Goal: Task Accomplishment & Management: Manage account settings

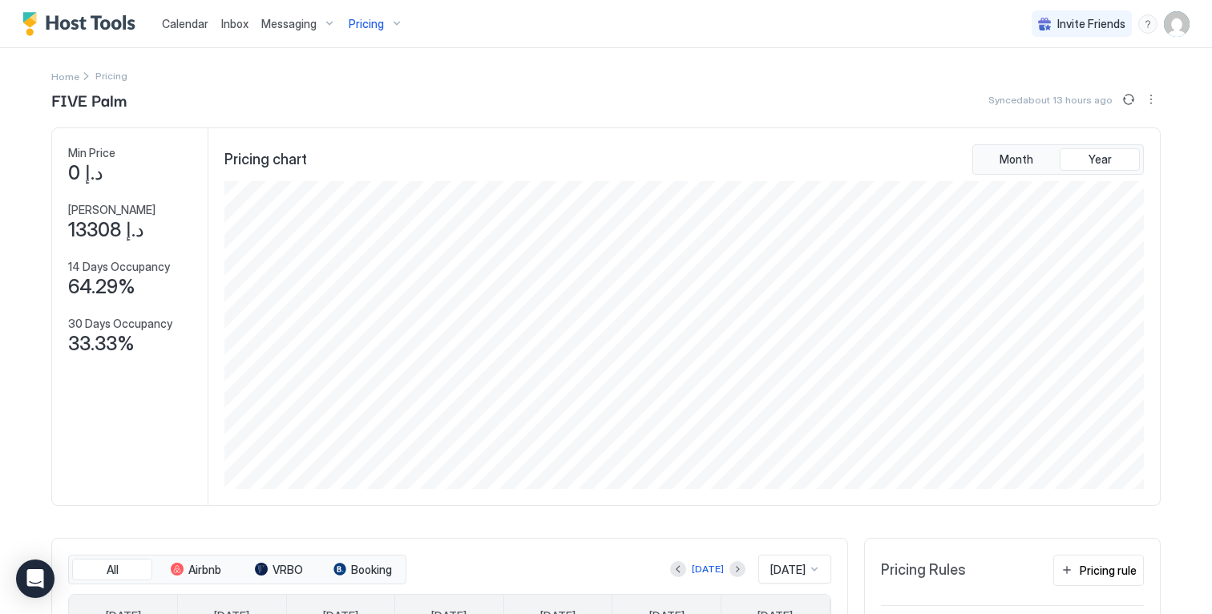
scroll to position [308, 922]
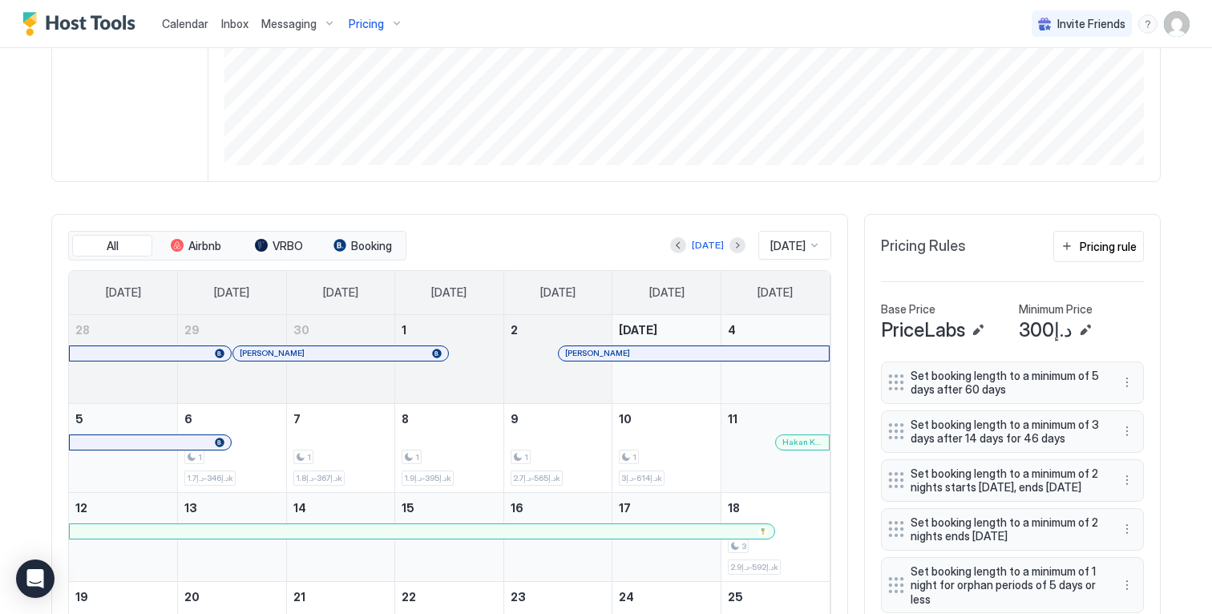
scroll to position [539, 0]
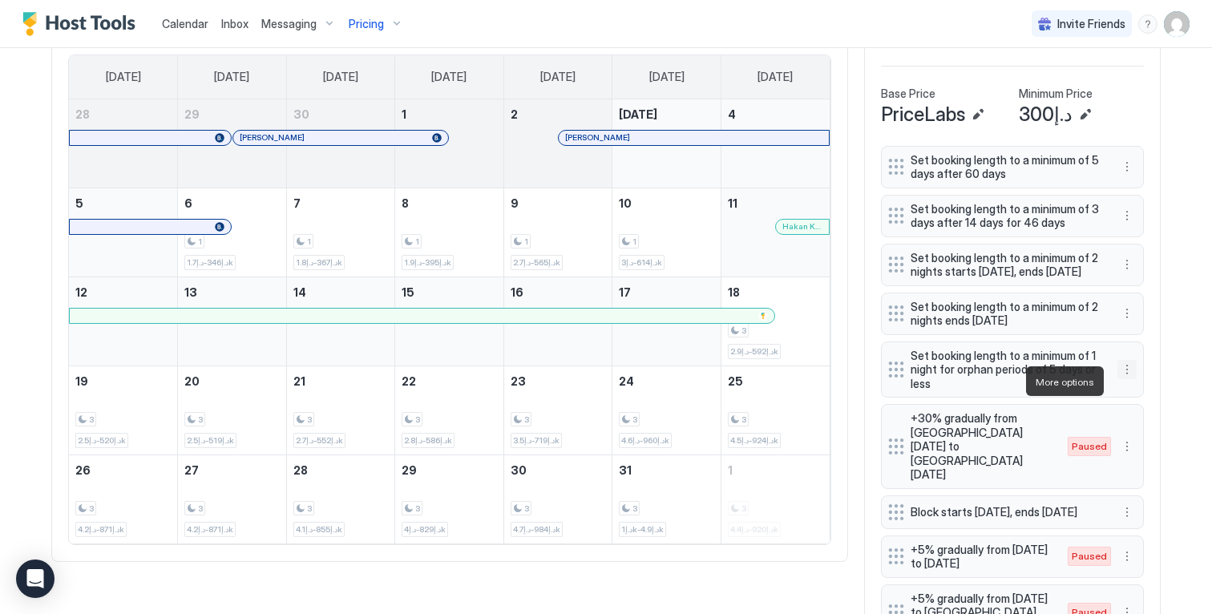
click at [1118, 379] on button "More options" at bounding box center [1126, 369] width 19 height 19
click at [1142, 404] on span "Edit" at bounding box center [1145, 403] width 18 height 12
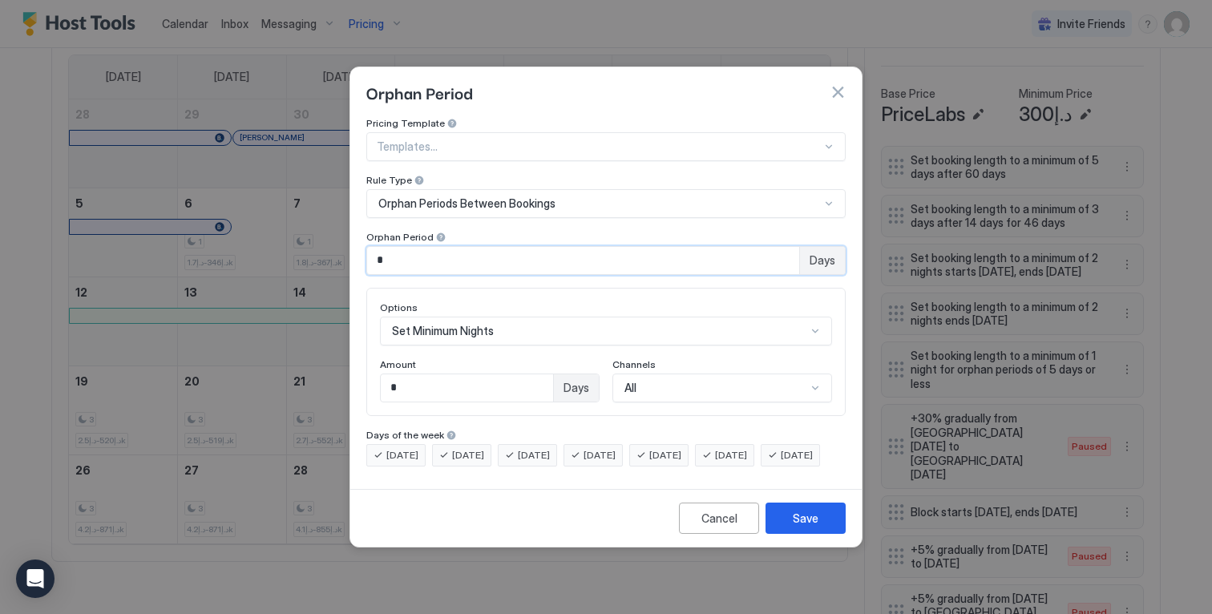
click at [630, 252] on input "*" at bounding box center [583, 260] width 432 height 27
drag, startPoint x: 585, startPoint y: 241, endPoint x: 300, endPoint y: 226, distance: 285.7
click at [302, 228] on div "Orphan Period Pricing Template Templates... Rule Type Orphan Periods Between Bo…" at bounding box center [606, 307] width 1212 height 614
type input "*"
click at [821, 534] on button "Save" at bounding box center [805, 517] width 80 height 31
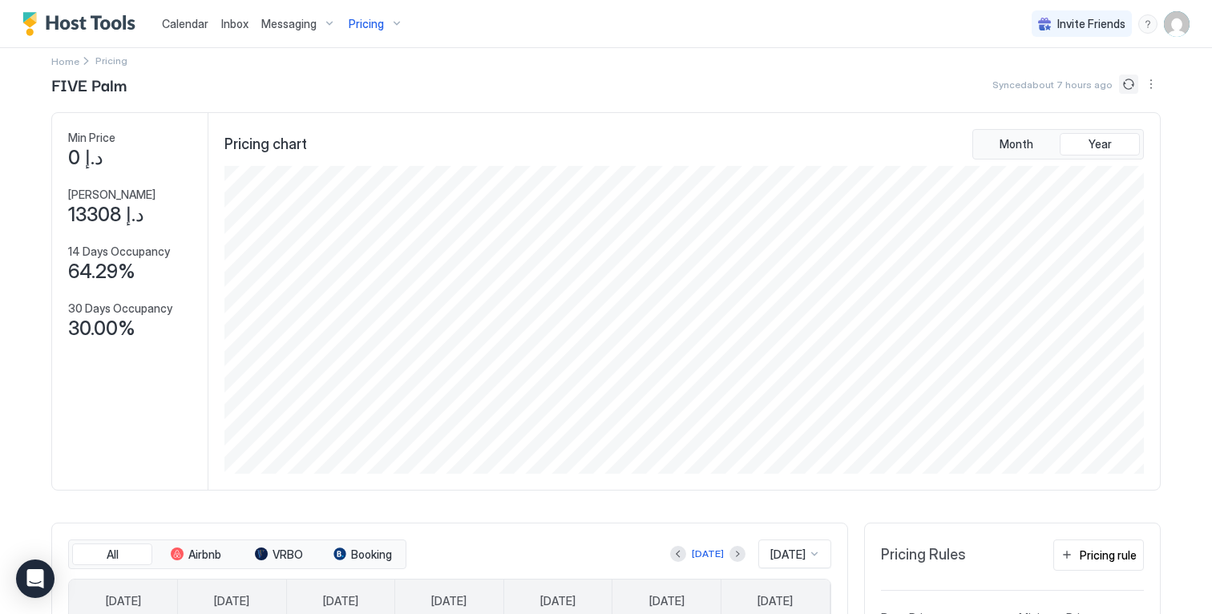
scroll to position [0, 0]
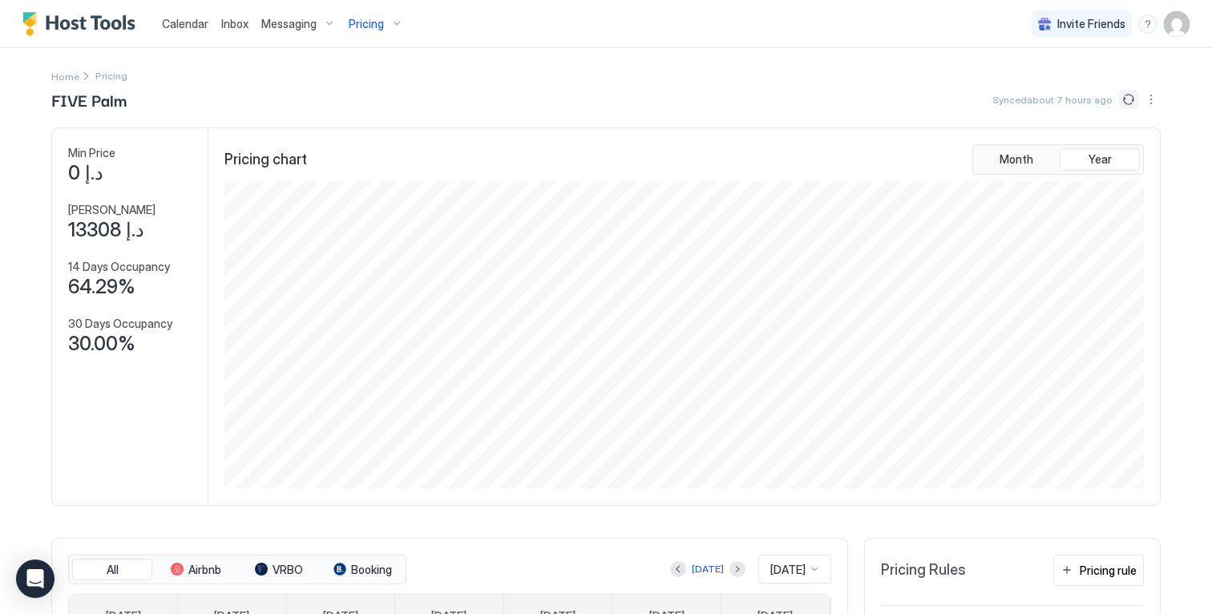
click at [1119, 94] on button "Sync prices" at bounding box center [1128, 99] width 19 height 19
click at [381, 22] on div "Pricing" at bounding box center [375, 23] width 67 height 27
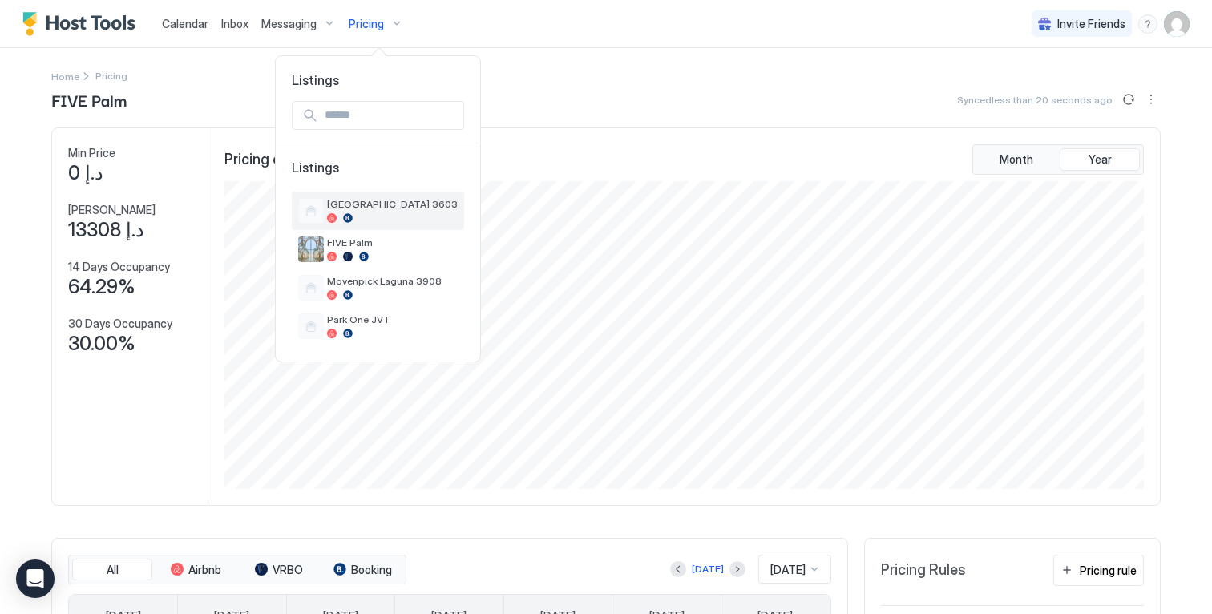
click at [389, 214] on div at bounding box center [392, 218] width 131 height 10
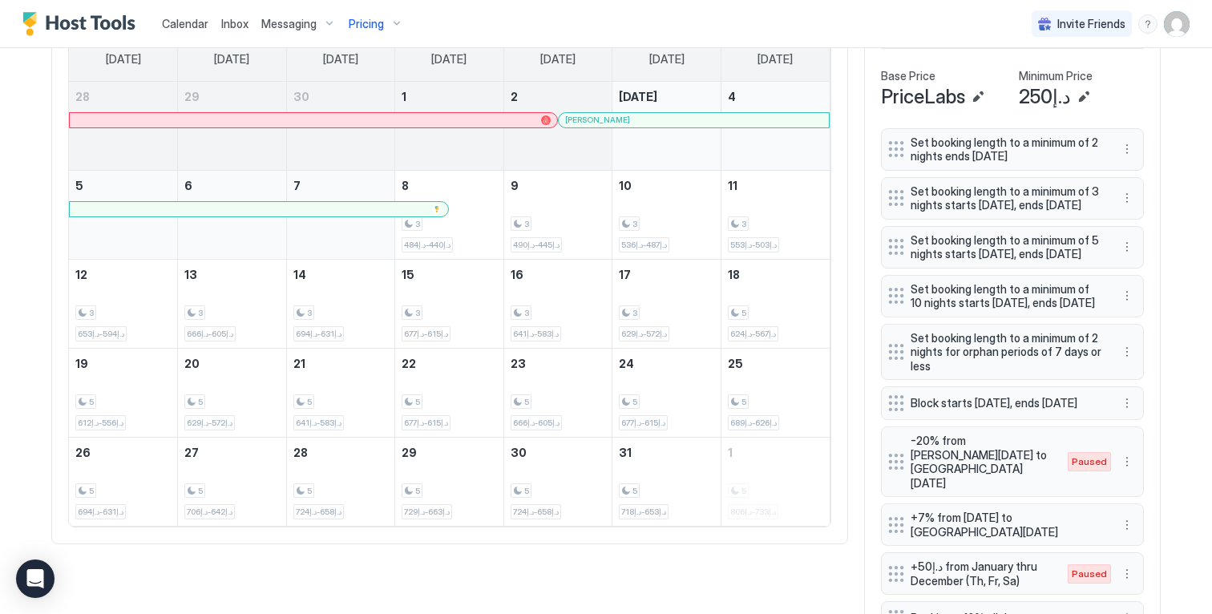
scroll to position [700, 0]
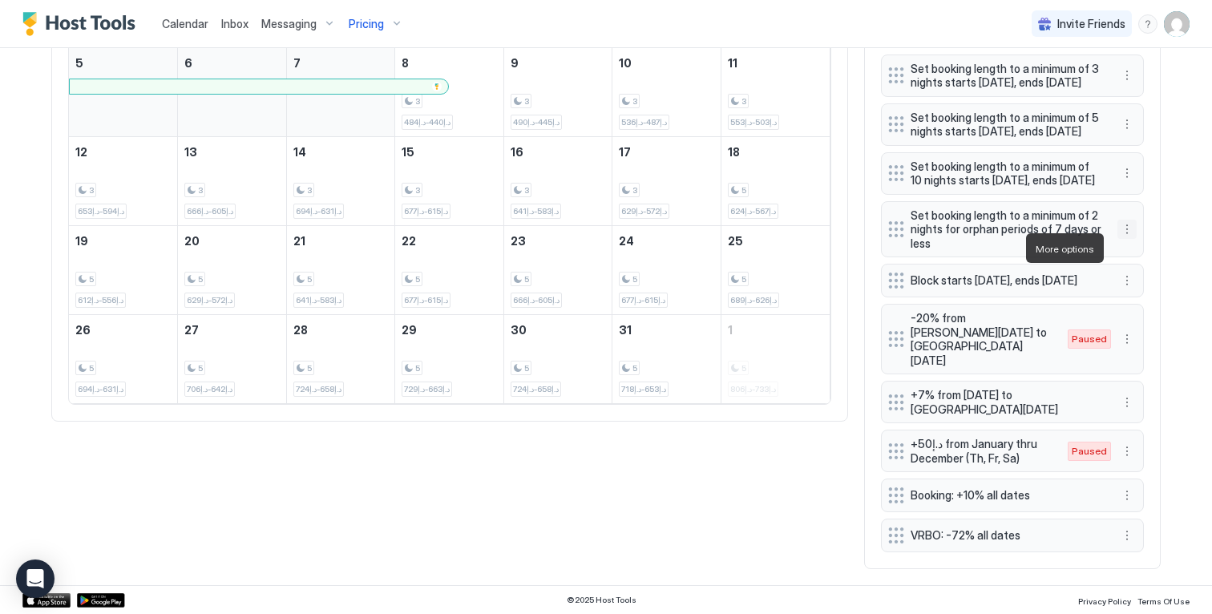
click at [1117, 239] on button "More options" at bounding box center [1126, 229] width 19 height 19
click at [1153, 219] on div at bounding box center [606, 307] width 1212 height 614
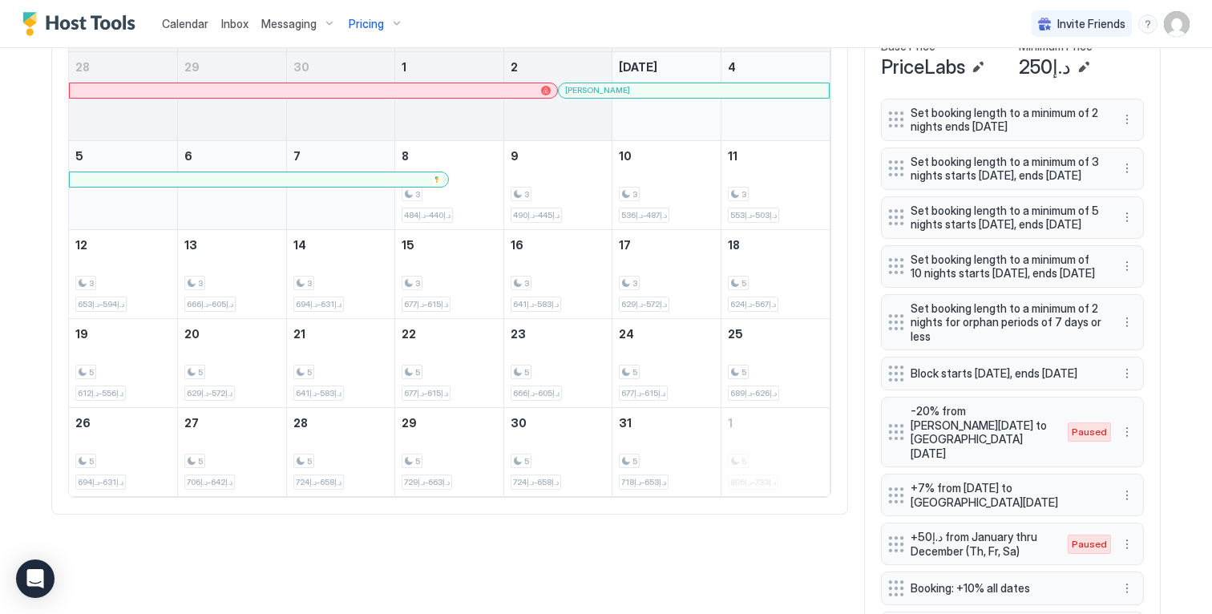
scroll to position [578, 0]
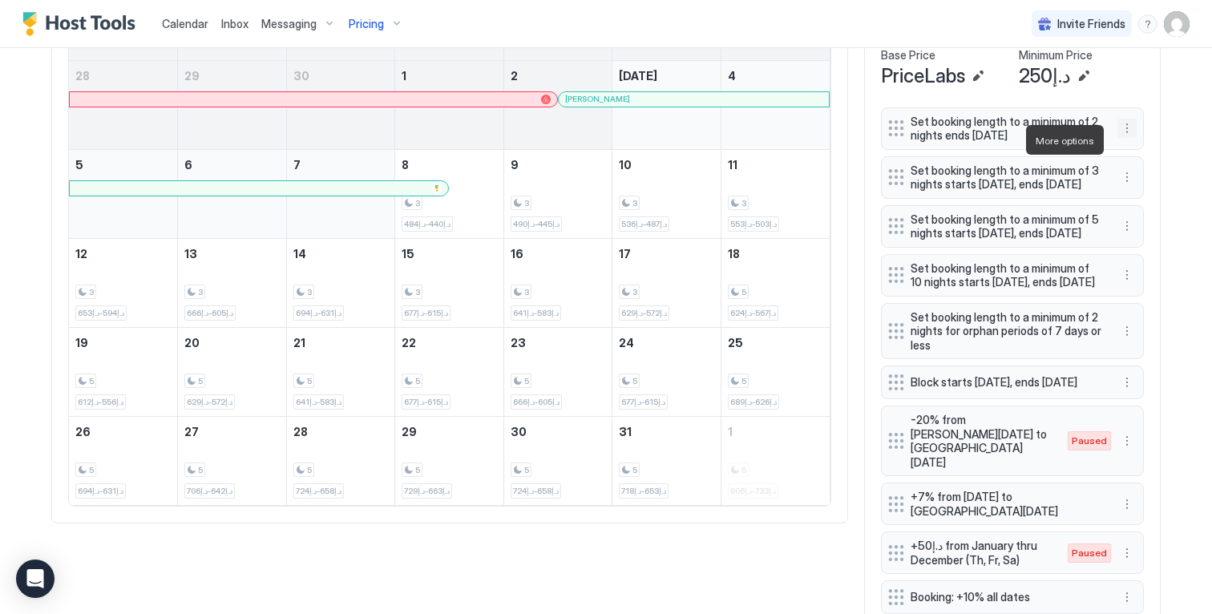
click at [1121, 137] on button "More options" at bounding box center [1126, 128] width 19 height 19
click at [1139, 163] on span "Edit" at bounding box center [1145, 162] width 18 height 12
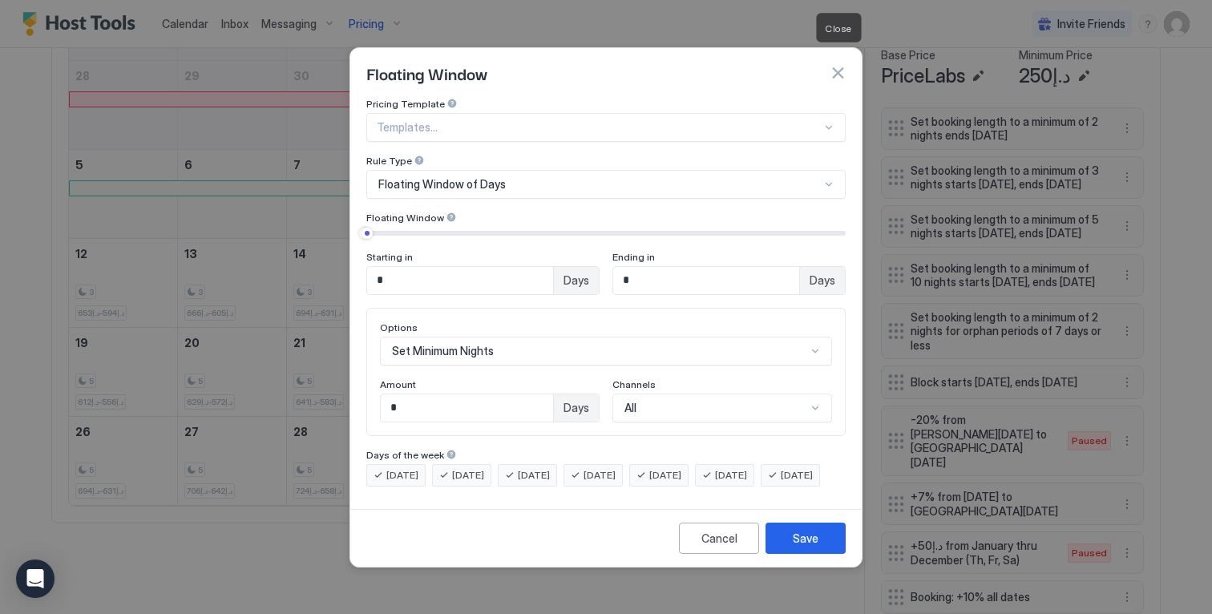
click at [837, 65] on button "button" at bounding box center [837, 73] width 16 height 16
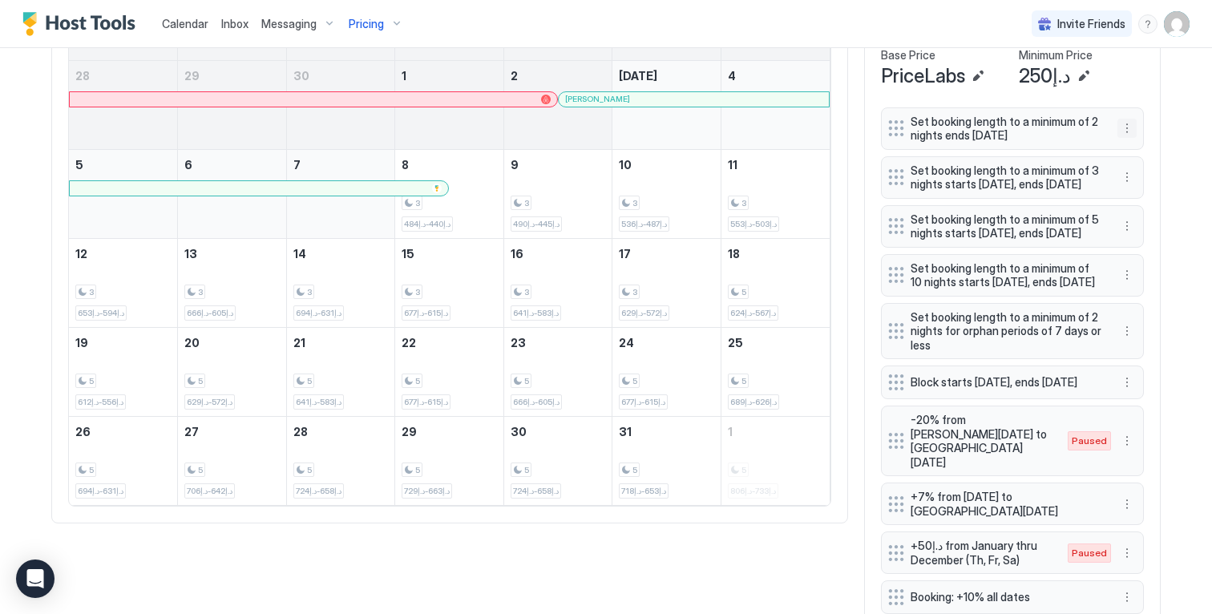
click at [1122, 138] on button "More options" at bounding box center [1126, 128] width 19 height 19
click at [1128, 163] on div "Edit" at bounding box center [1136, 162] width 35 height 12
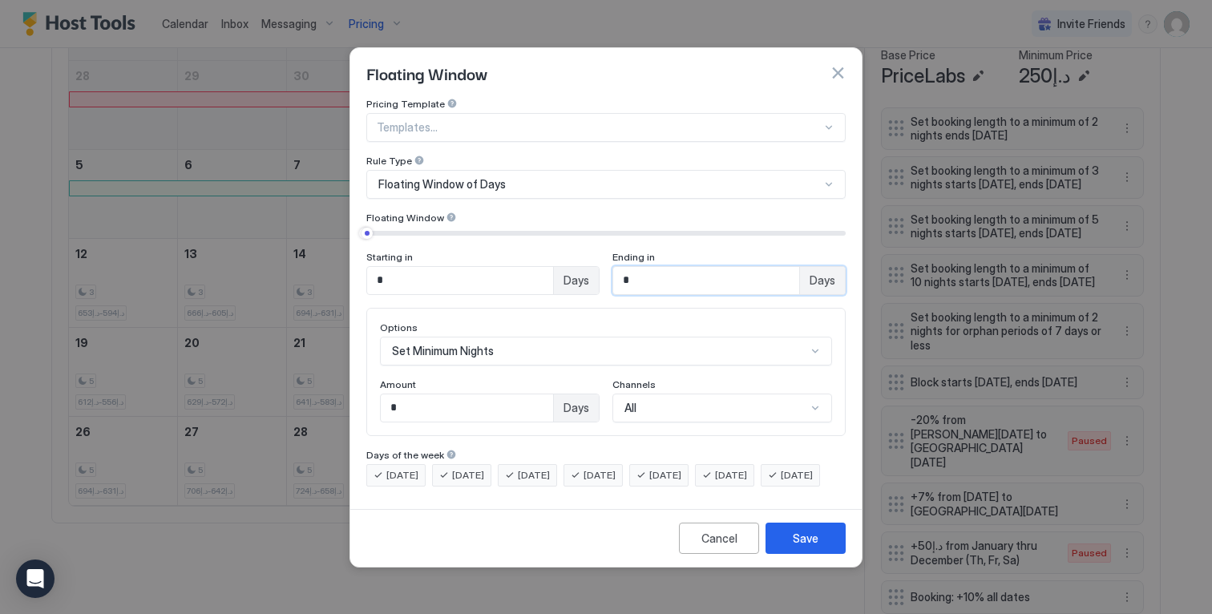
drag, startPoint x: 662, startPoint y: 271, endPoint x: 496, endPoint y: 242, distance: 168.4
click at [497, 251] on div "Starting in * Days Ending in * Days" at bounding box center [605, 273] width 479 height 44
type input "*"
click at [800, 546] on div "Save" at bounding box center [805, 538] width 26 height 17
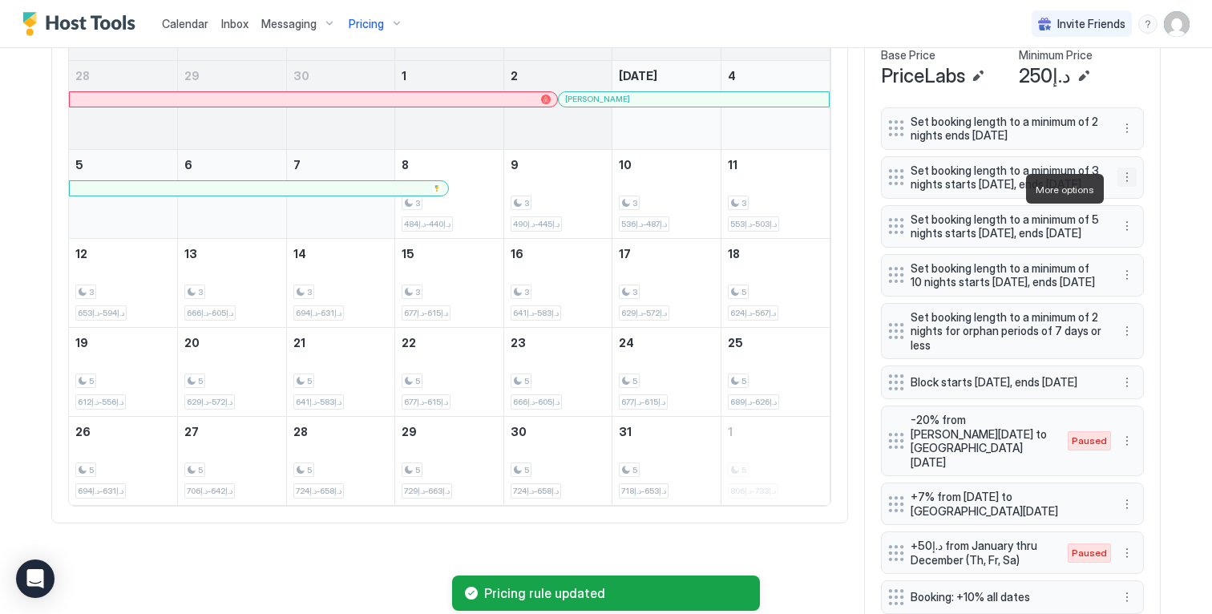
click at [1119, 186] on button "More options" at bounding box center [1126, 176] width 19 height 19
click at [1129, 208] on div "Edit" at bounding box center [1136, 211] width 35 height 12
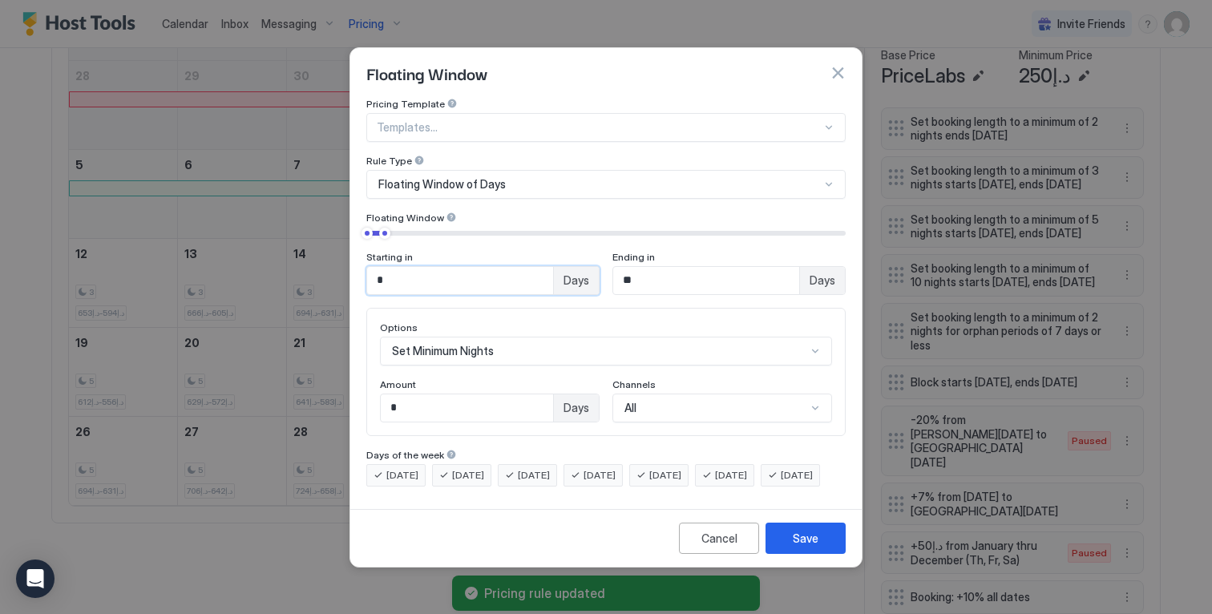
drag, startPoint x: 426, startPoint y: 271, endPoint x: 128, endPoint y: 212, distance: 303.9
click at [128, 212] on div "Floating Window Pricing Template Templates... Rule Type Floating Window of Days…" at bounding box center [606, 307] width 1212 height 614
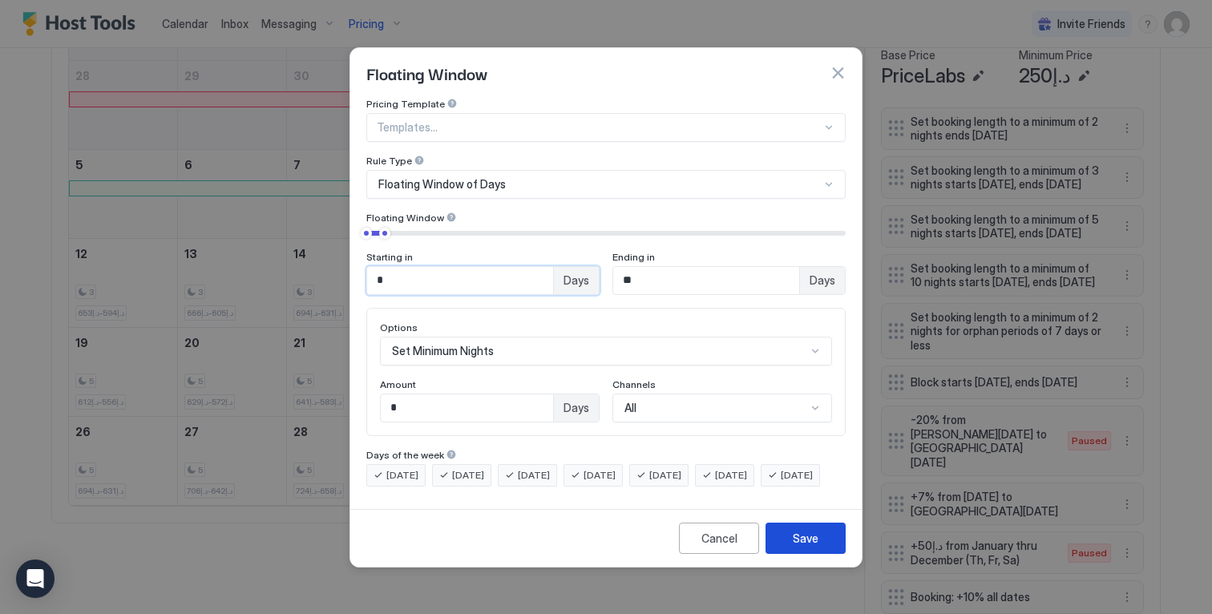
type input "*"
click at [803, 545] on div "Save" at bounding box center [805, 538] width 26 height 17
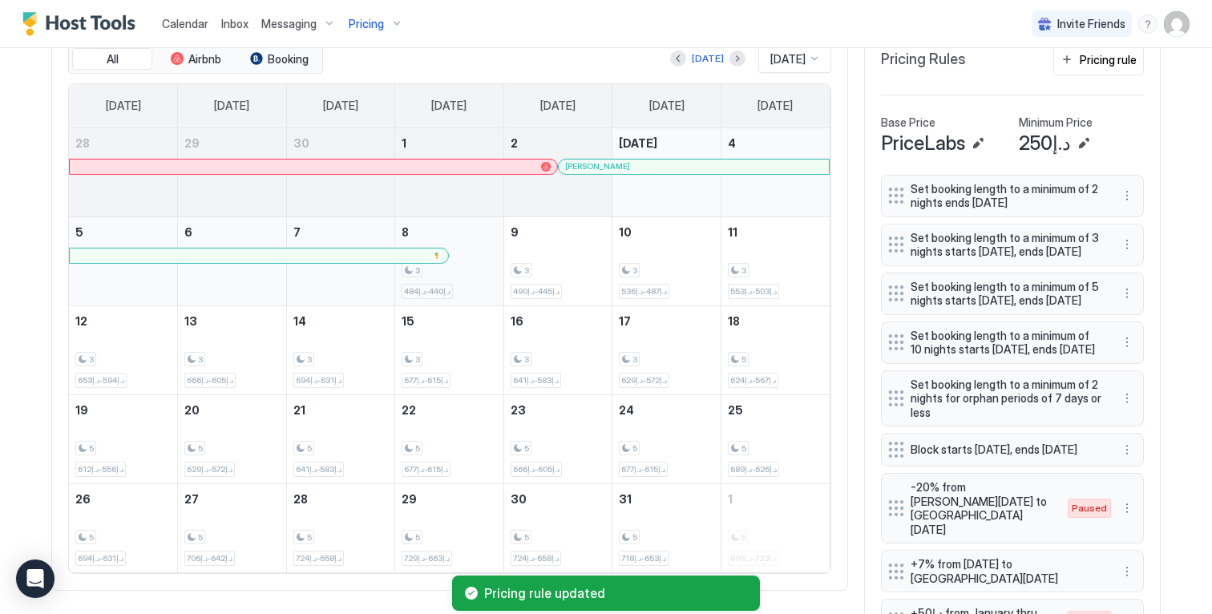
scroll to position [87, 0]
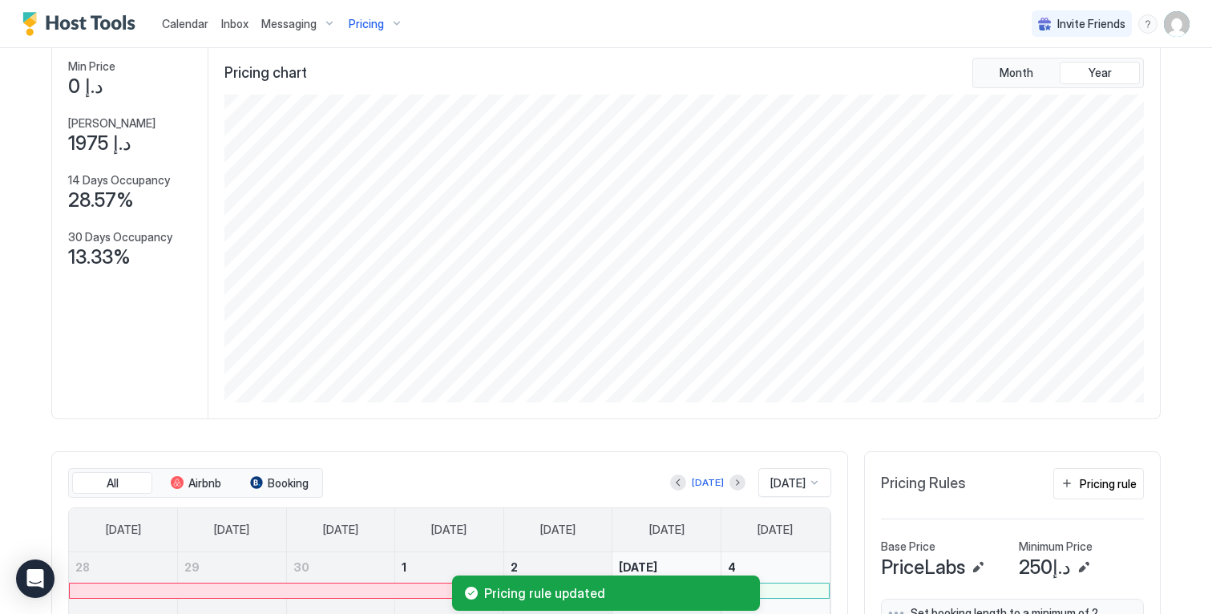
click at [371, 24] on span "Pricing" at bounding box center [366, 24] width 35 height 14
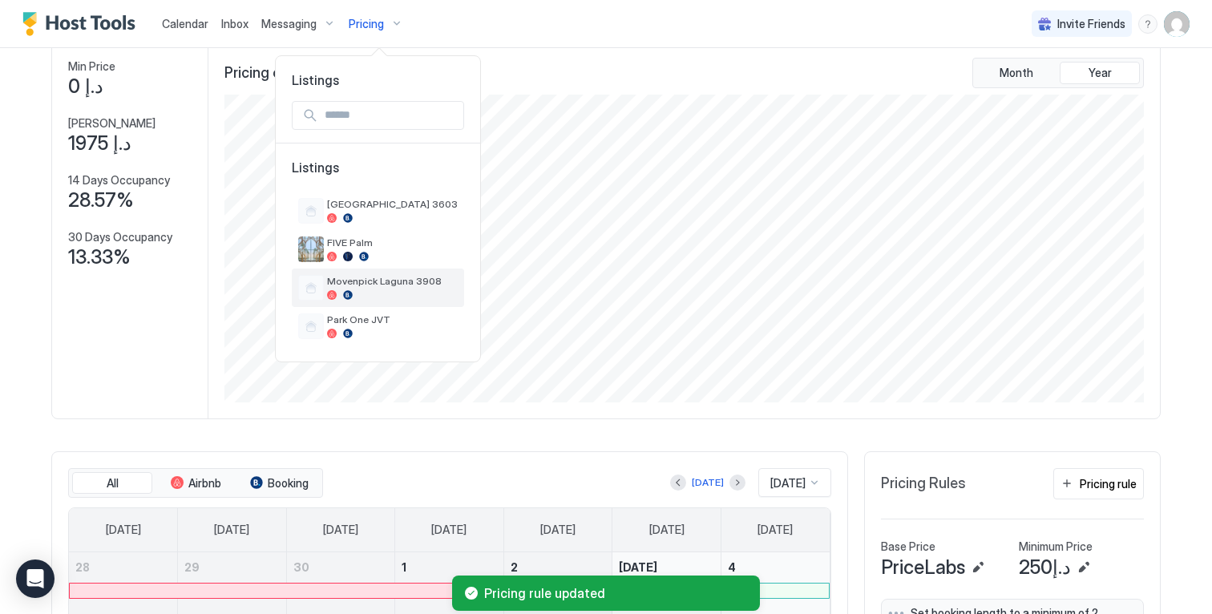
click at [391, 278] on span "Movenpick Laguna 3908" at bounding box center [392, 281] width 131 height 12
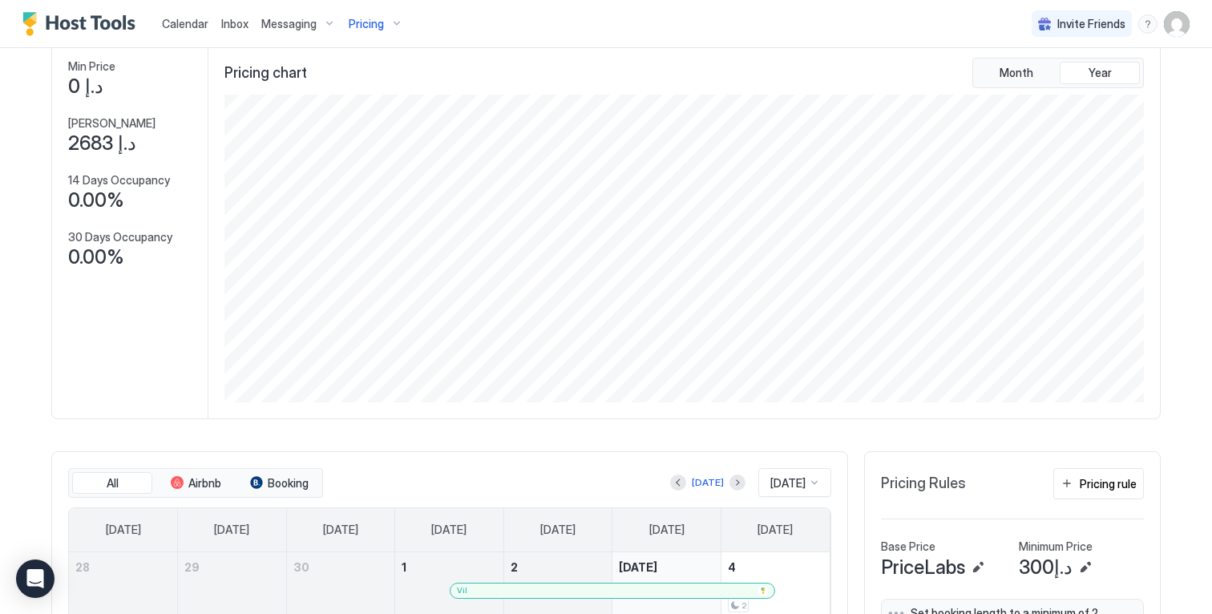
scroll to position [434, 0]
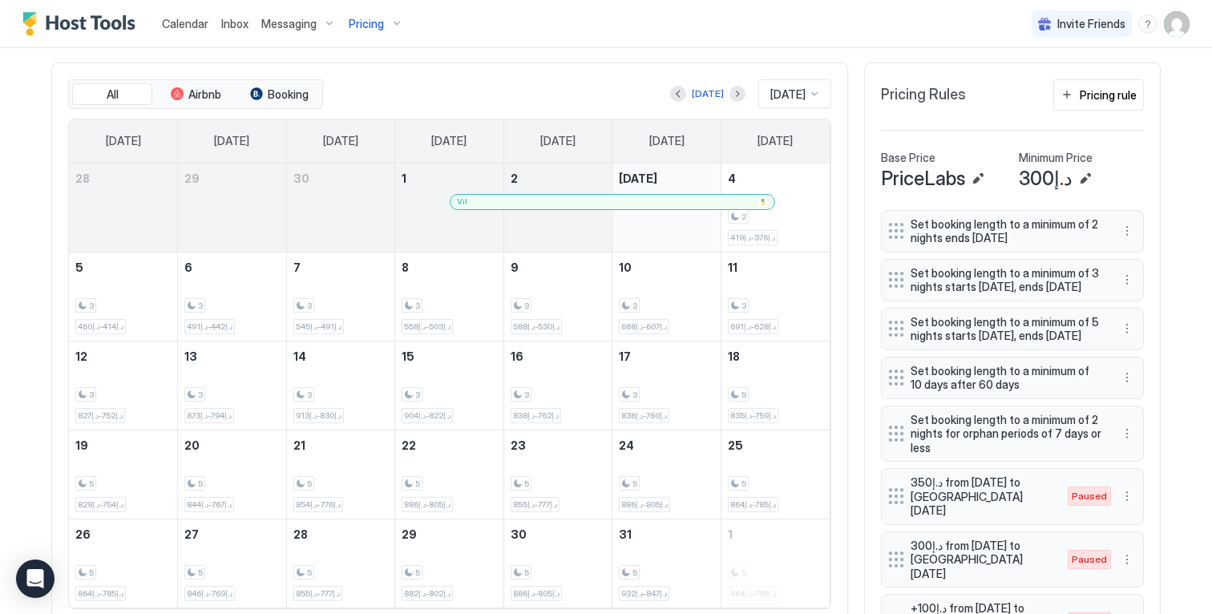
scroll to position [481, 0]
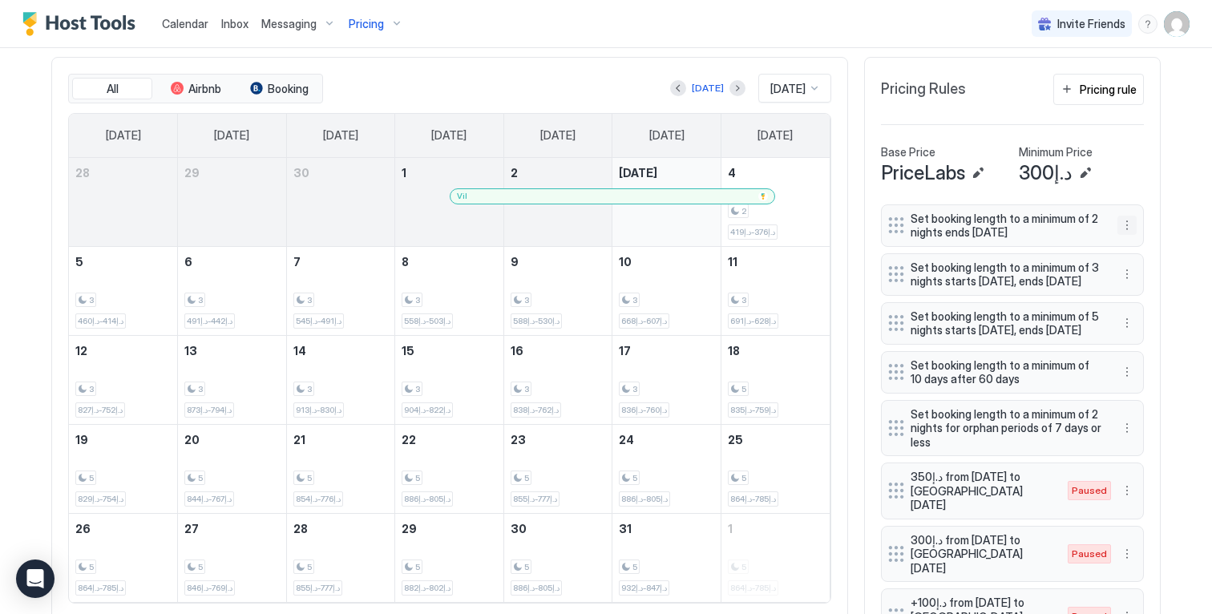
click at [1123, 235] on button "More options" at bounding box center [1126, 225] width 19 height 19
click at [1123, 248] on div "Edit" at bounding box center [1142, 260] width 60 height 26
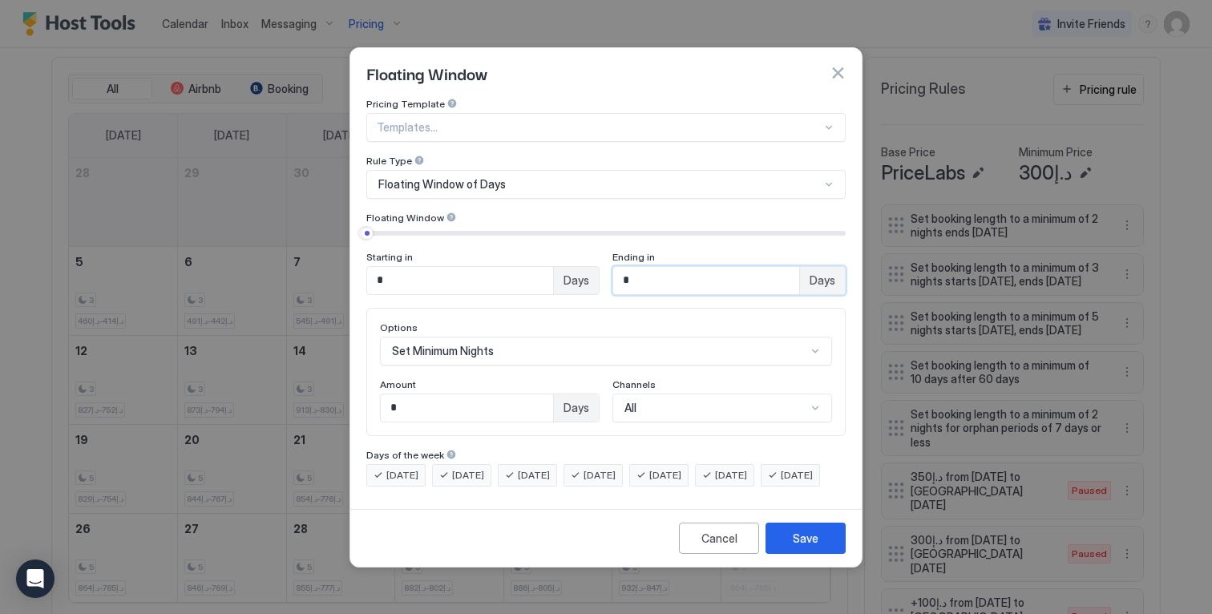
drag, startPoint x: 566, startPoint y: 263, endPoint x: 488, endPoint y: 243, distance: 80.3
click at [490, 251] on div "Starting in * Days Ending in * Days" at bounding box center [605, 273] width 479 height 44
type input "*"
click at [796, 546] on div "Save" at bounding box center [805, 538] width 26 height 17
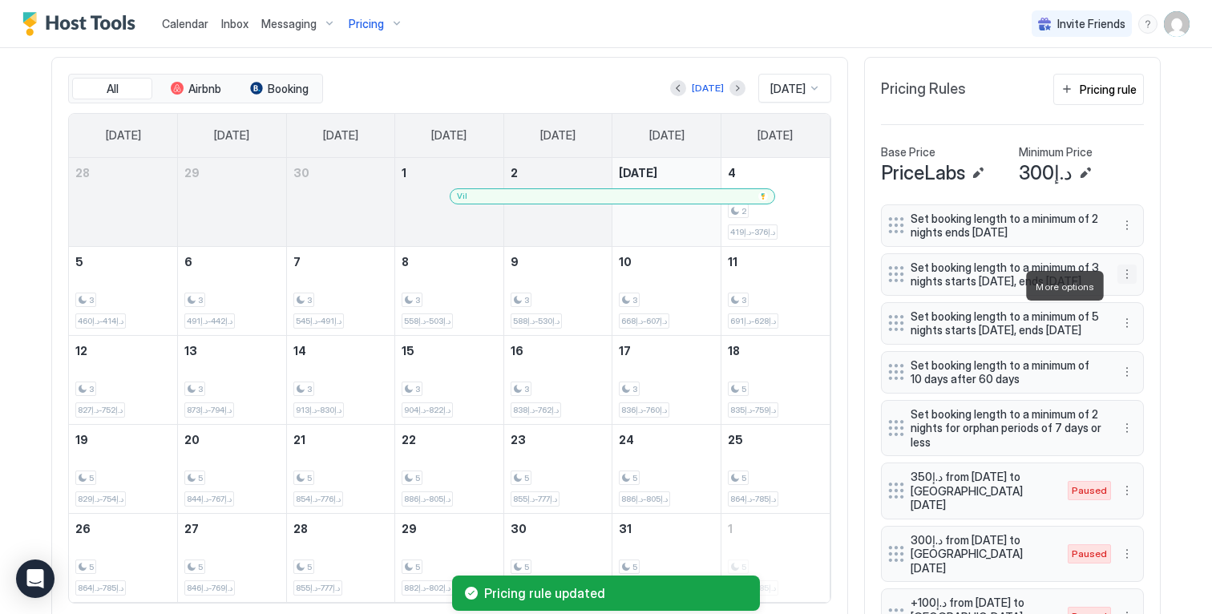
click at [1121, 284] on button "More options" at bounding box center [1126, 273] width 19 height 19
click at [1143, 319] on div "Edit" at bounding box center [1142, 309] width 60 height 26
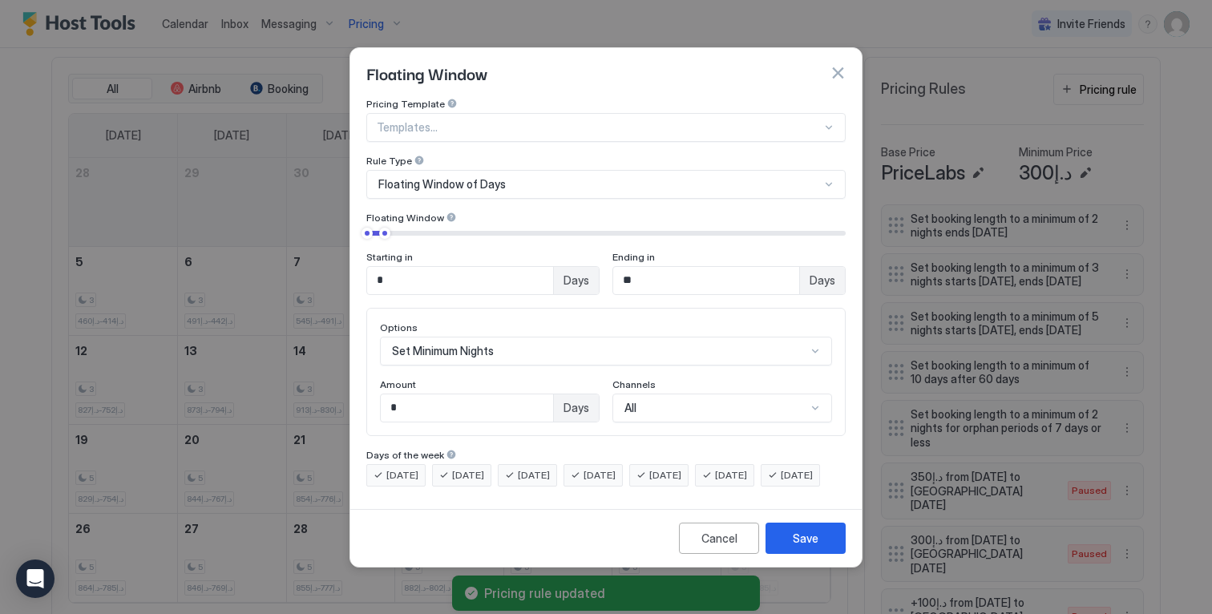
drag, startPoint x: 420, startPoint y: 271, endPoint x: 206, endPoint y: 248, distance: 215.1
click at [206, 248] on div "Floating Window Pricing Template Templates... Rule Type Floating Window of Days…" at bounding box center [606, 307] width 1212 height 614
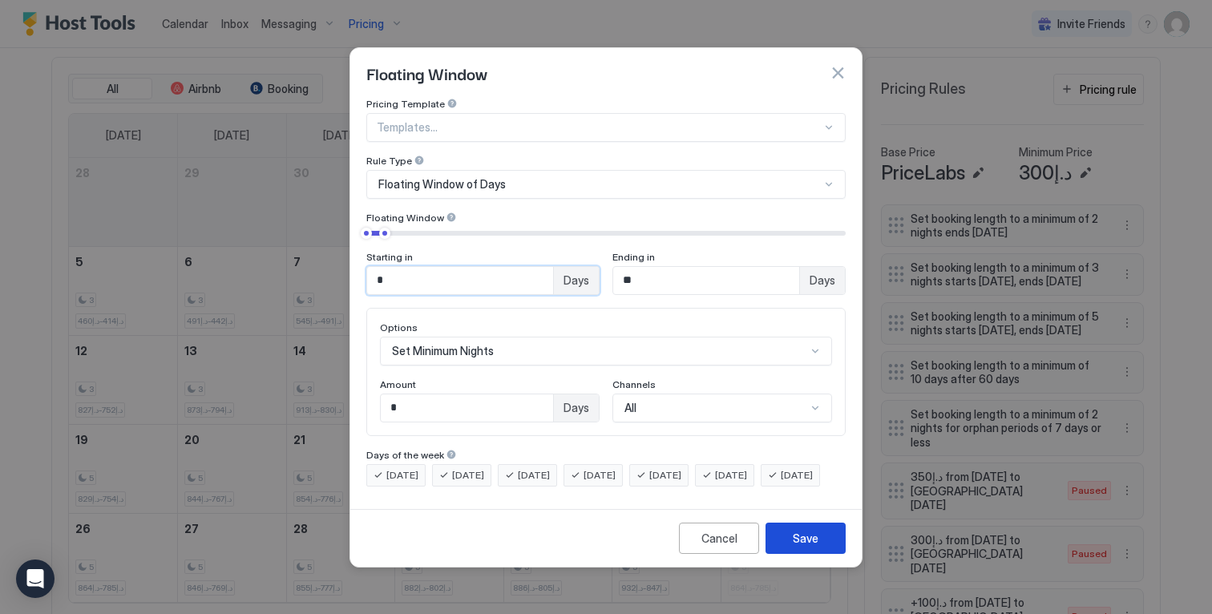
type input "*"
click at [815, 544] on div "Save" at bounding box center [805, 538] width 26 height 17
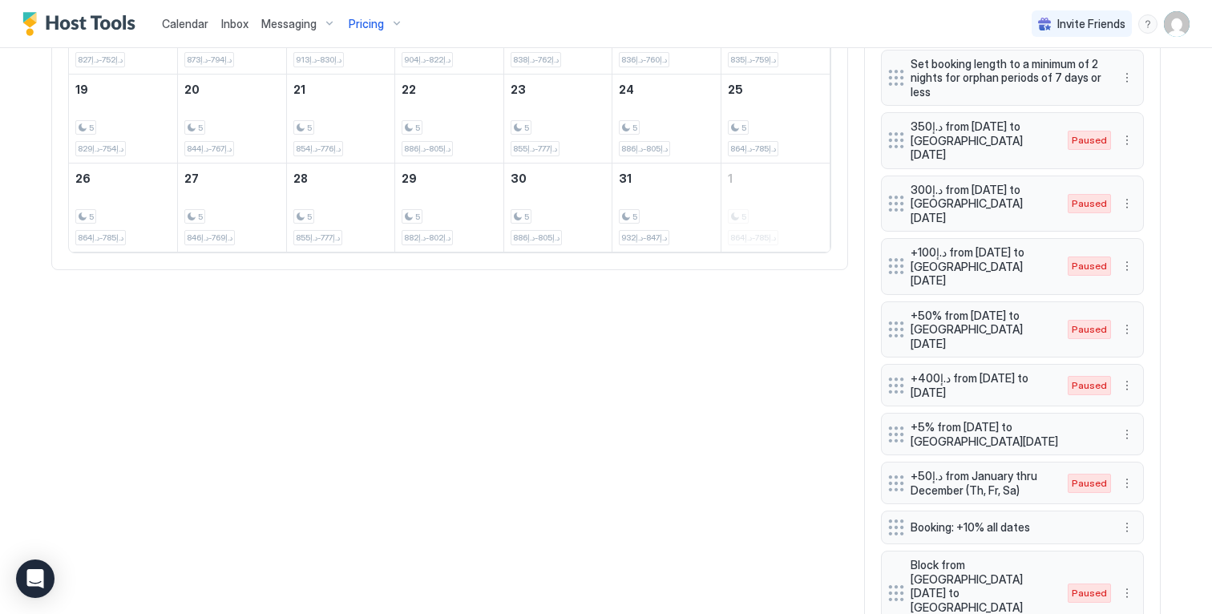
scroll to position [867, 0]
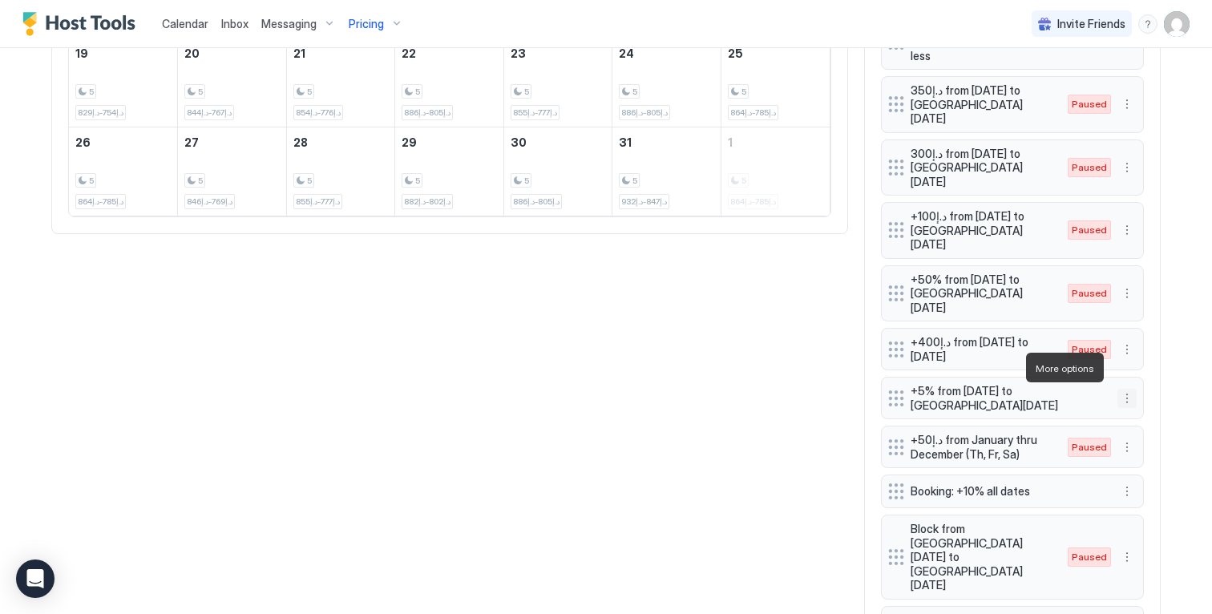
click at [1119, 389] on button "More options" at bounding box center [1126, 398] width 19 height 19
click at [1129, 387] on div "Edit" at bounding box center [1136, 390] width 35 height 12
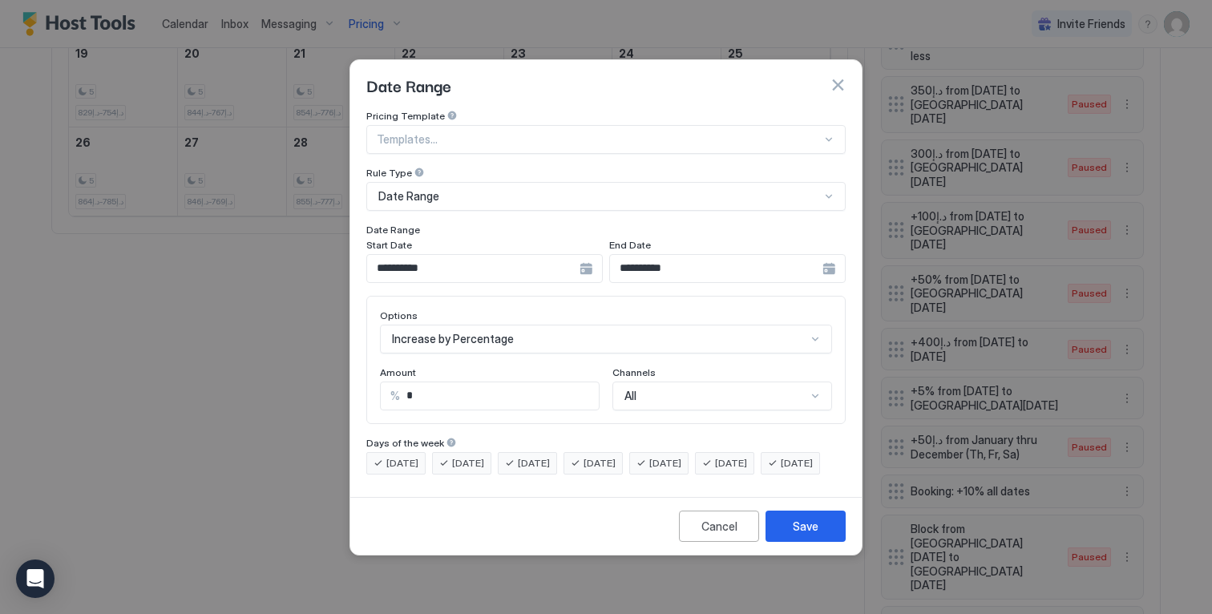
click at [587, 256] on div "**********" at bounding box center [484, 268] width 236 height 29
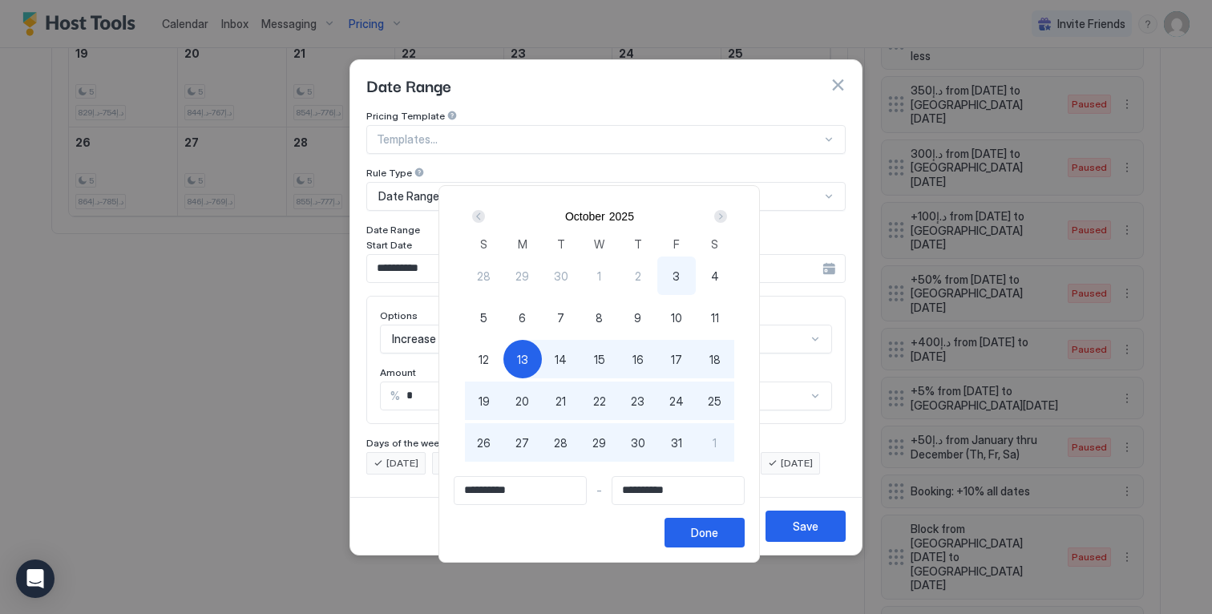
click at [725, 216] on div "Next" at bounding box center [720, 216] width 13 height 13
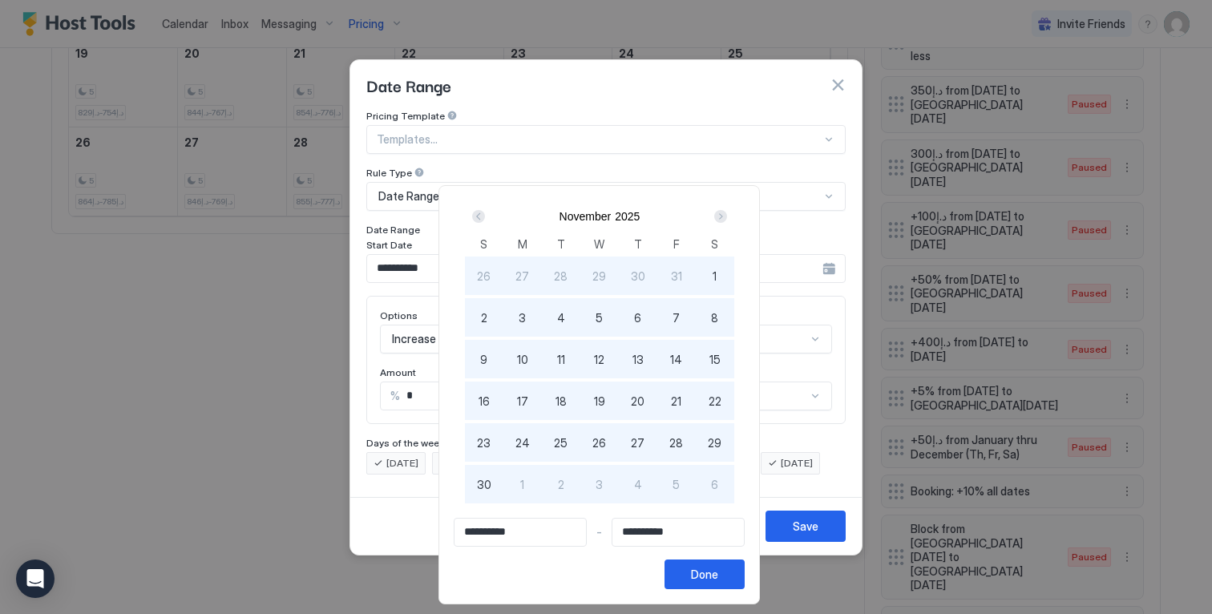
click at [678, 85] on div at bounding box center [606, 307] width 1212 height 614
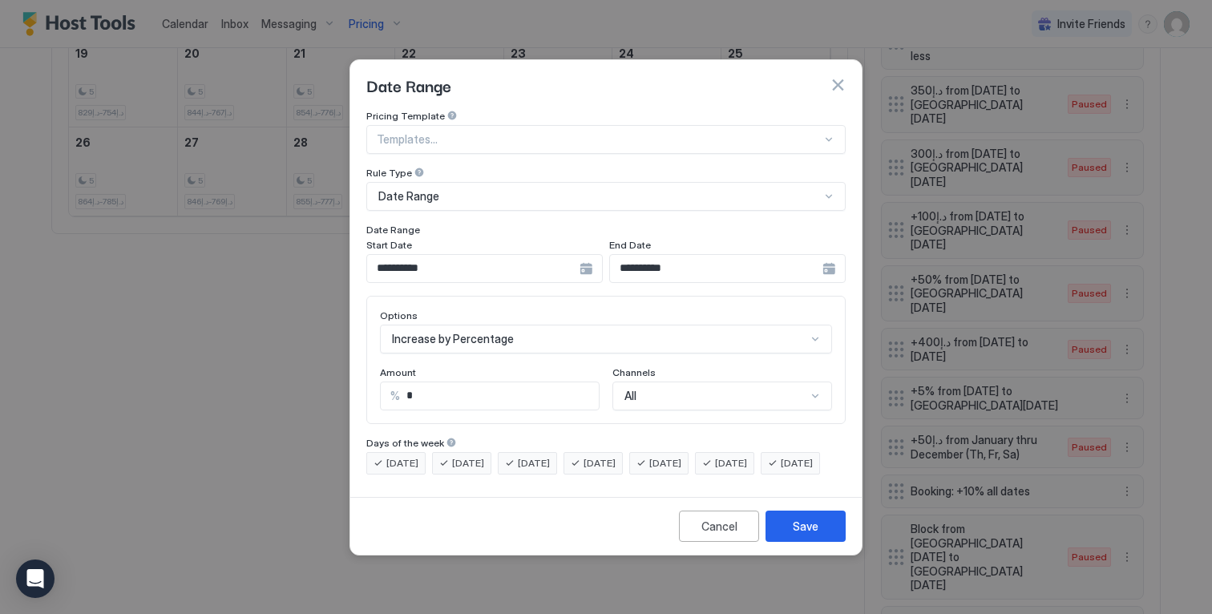
click at [547, 258] on input "**********" at bounding box center [473, 268] width 212 height 27
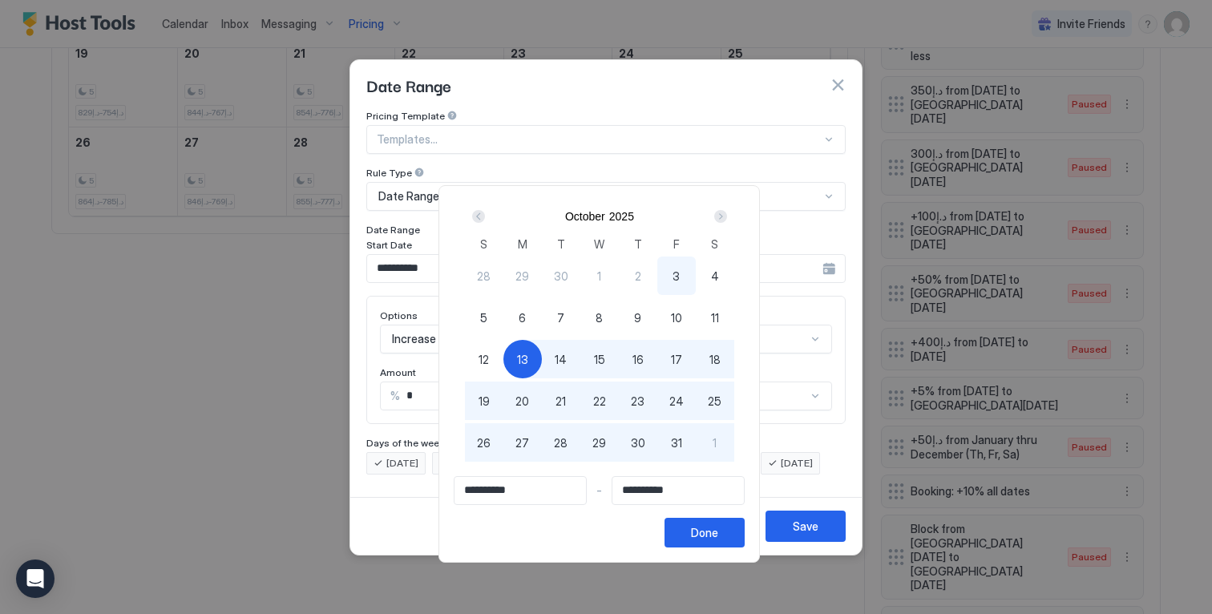
click at [640, 397] on span "23" at bounding box center [638, 401] width 14 height 17
type input "**********"
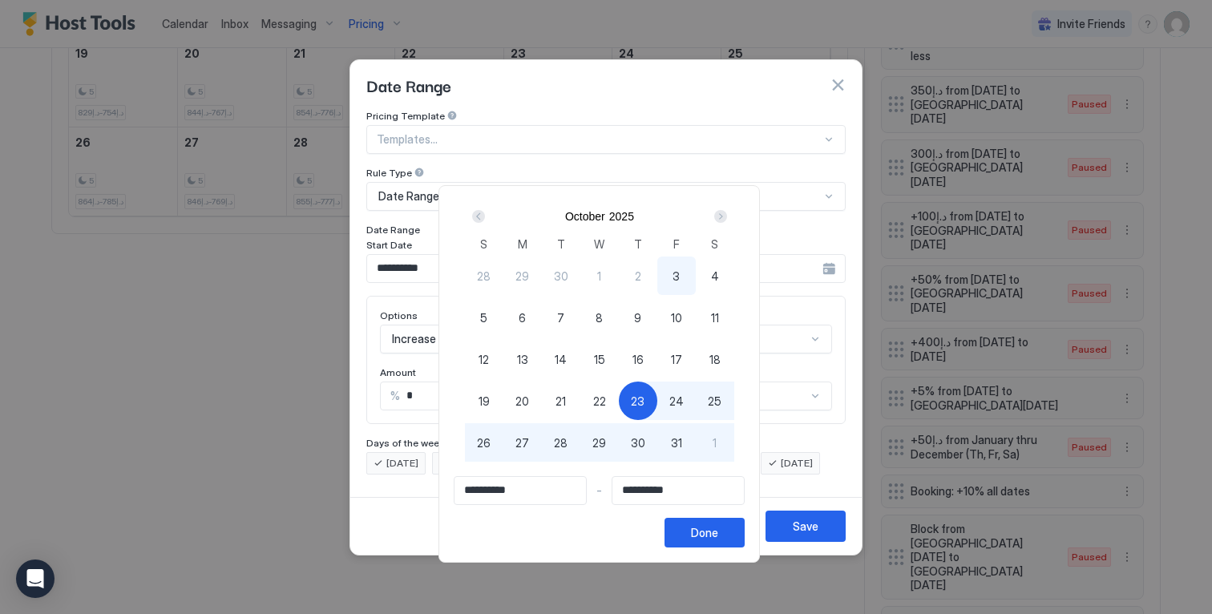
click at [723, 217] on div "Next" at bounding box center [720, 216] width 13 height 13
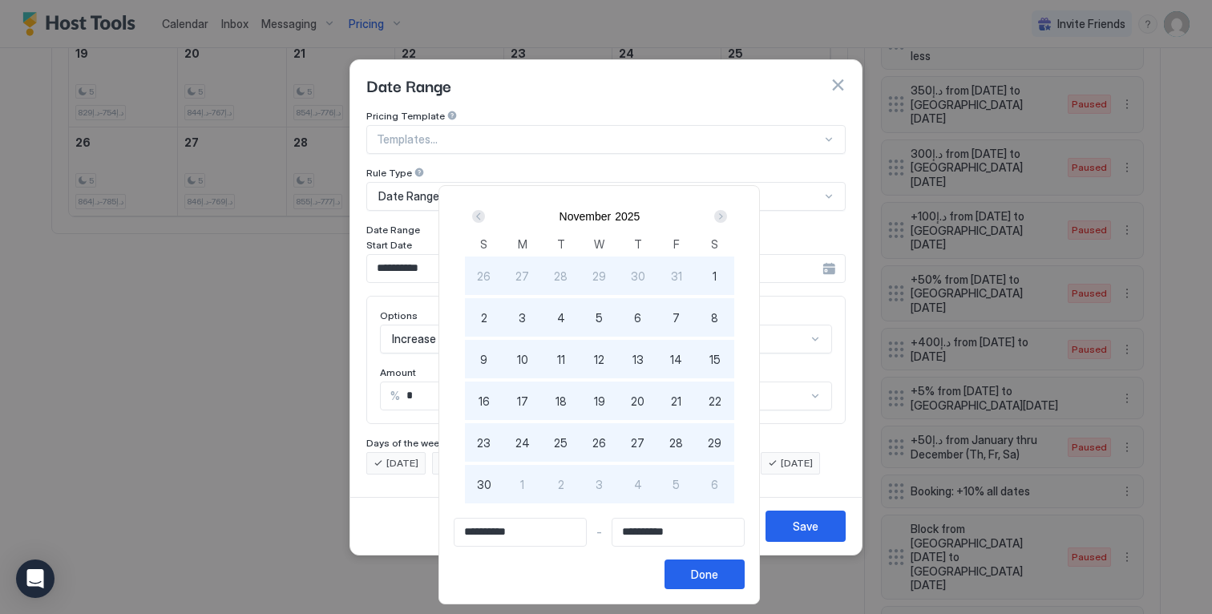
click at [723, 217] on div "Next" at bounding box center [720, 216] width 13 height 13
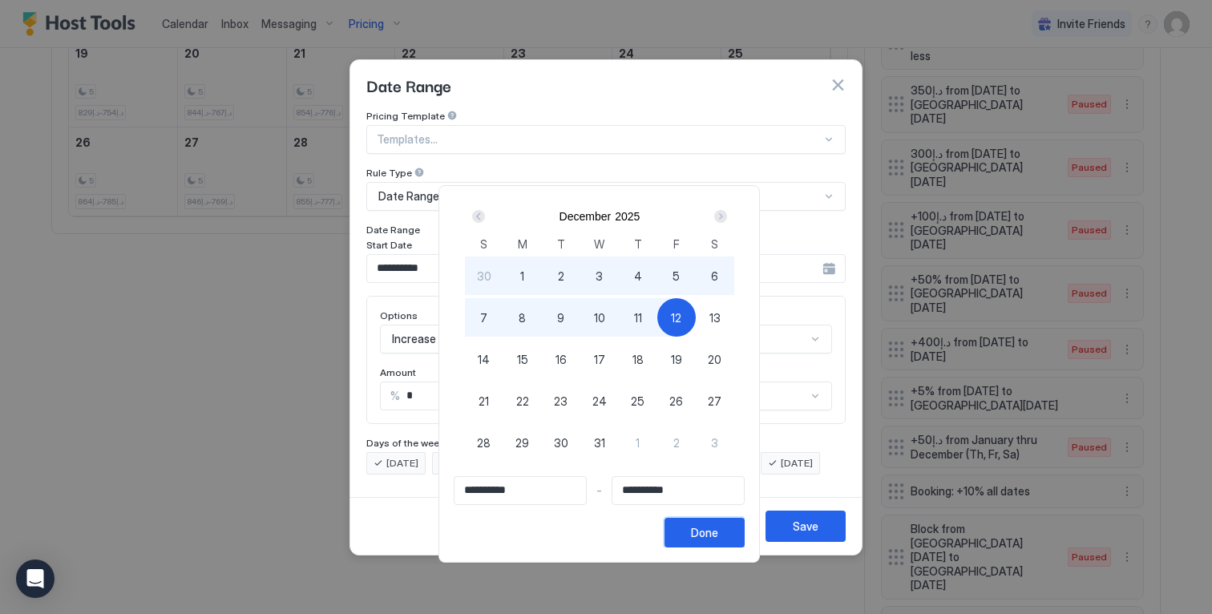
click at [730, 523] on button "Done" at bounding box center [704, 533] width 80 height 30
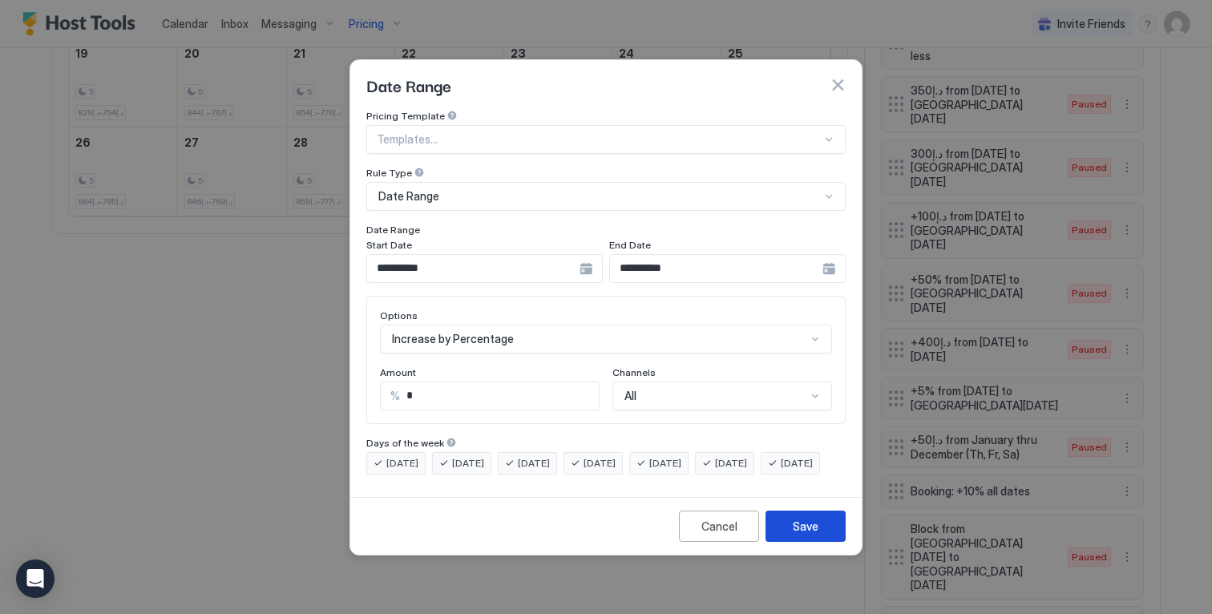
click at [776, 534] on button "Save" at bounding box center [805, 525] width 80 height 31
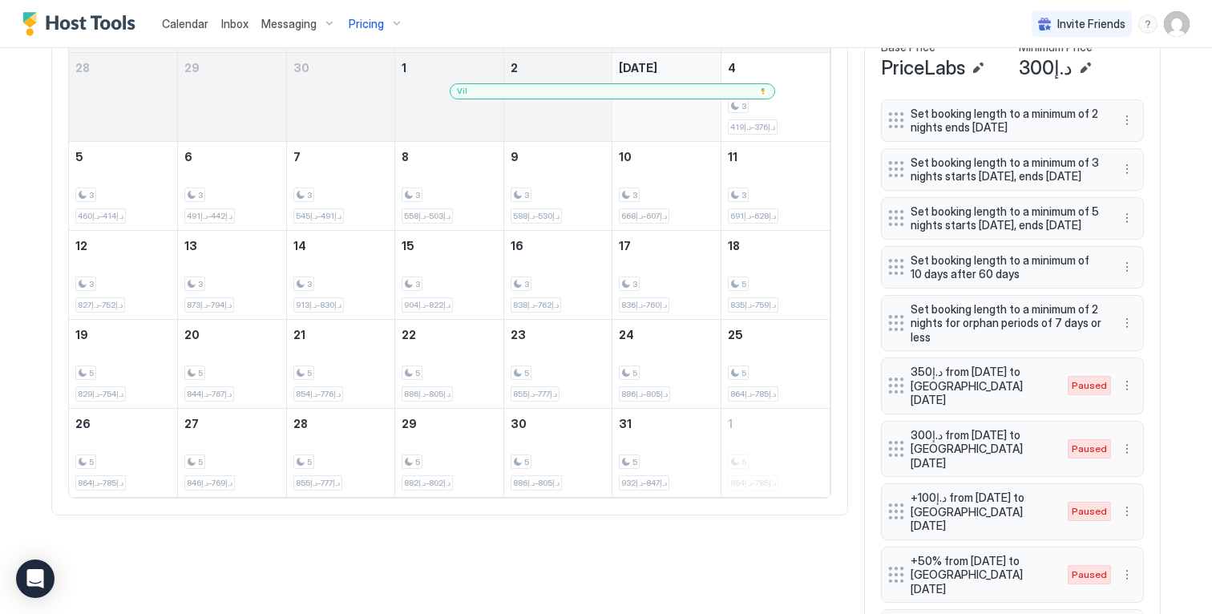
scroll to position [0, 0]
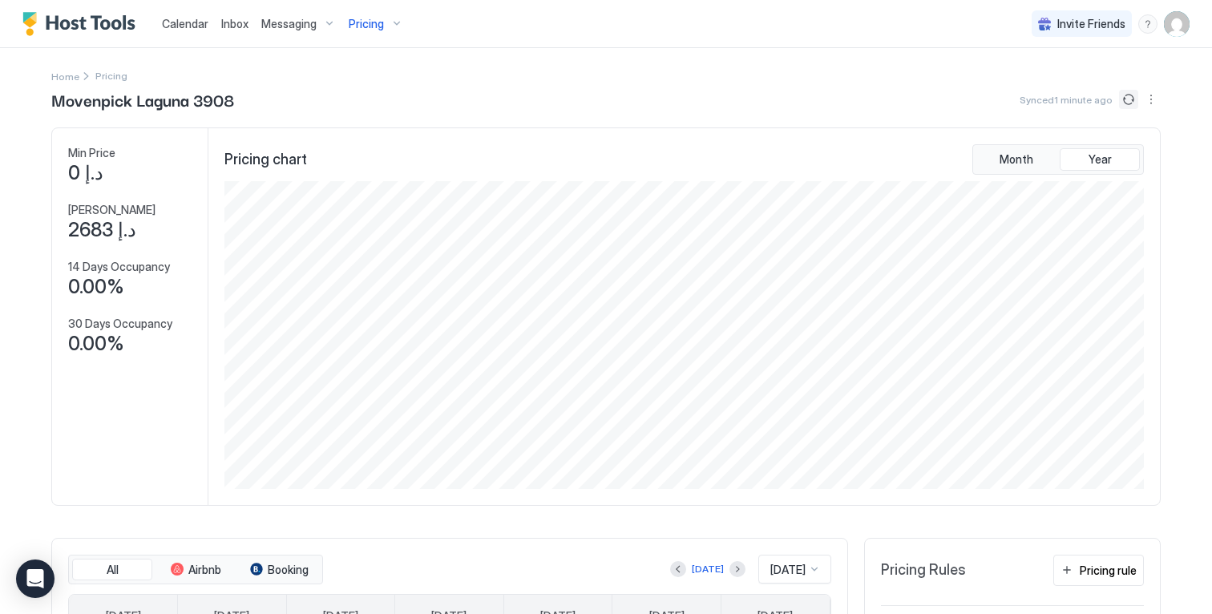
click at [1123, 95] on button "Sync prices" at bounding box center [1128, 99] width 19 height 19
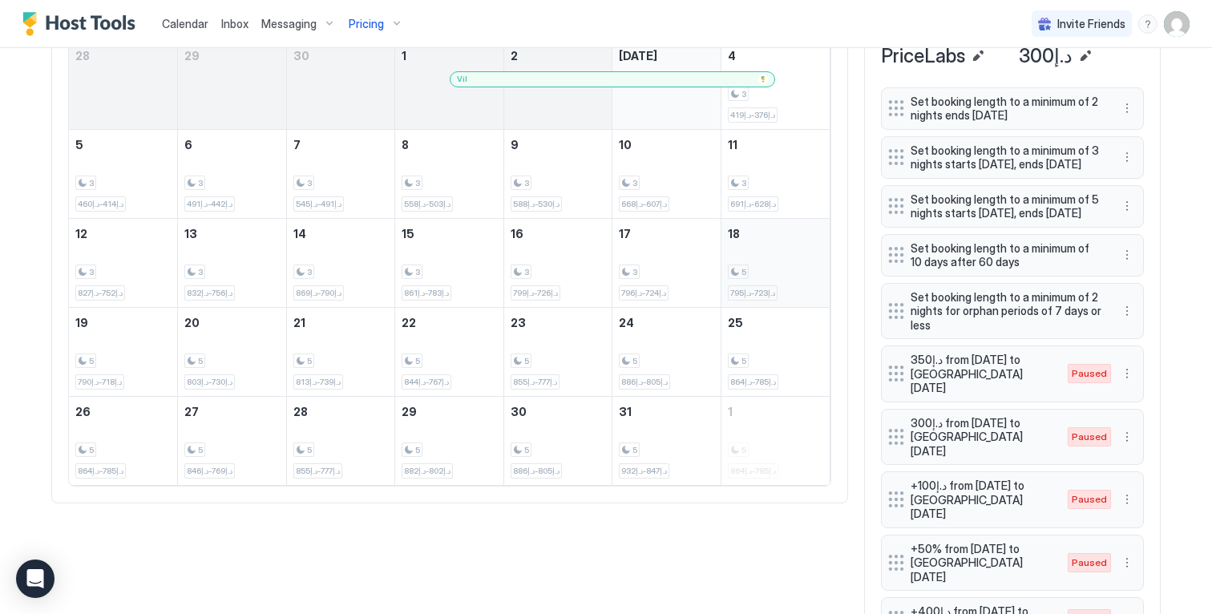
scroll to position [683, 0]
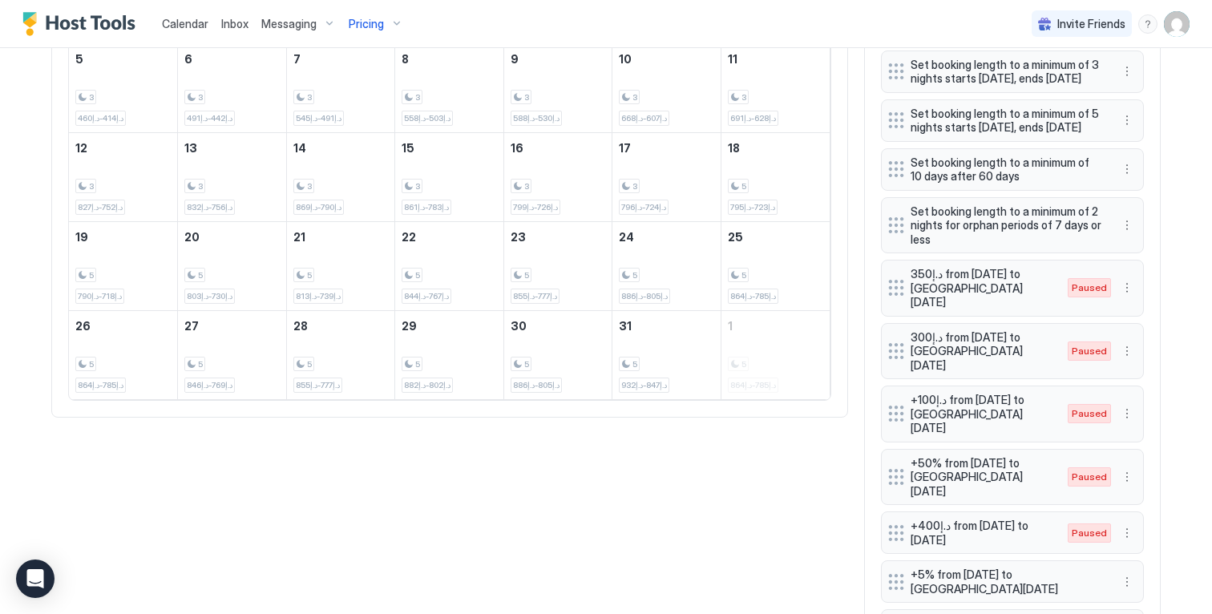
click at [752, 439] on div "All Airbnb Booking Today Oct 2025 Sunday Monday Tuesday Wednesday Thursday Frid…" at bounding box center [605, 347] width 1109 height 986
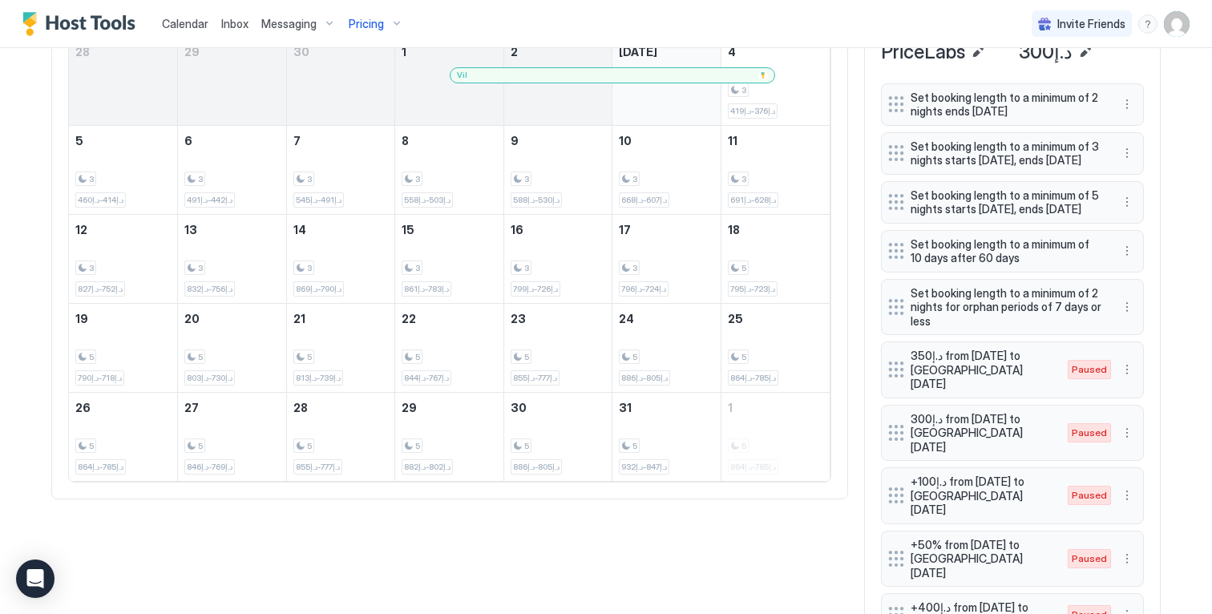
scroll to position [0, 0]
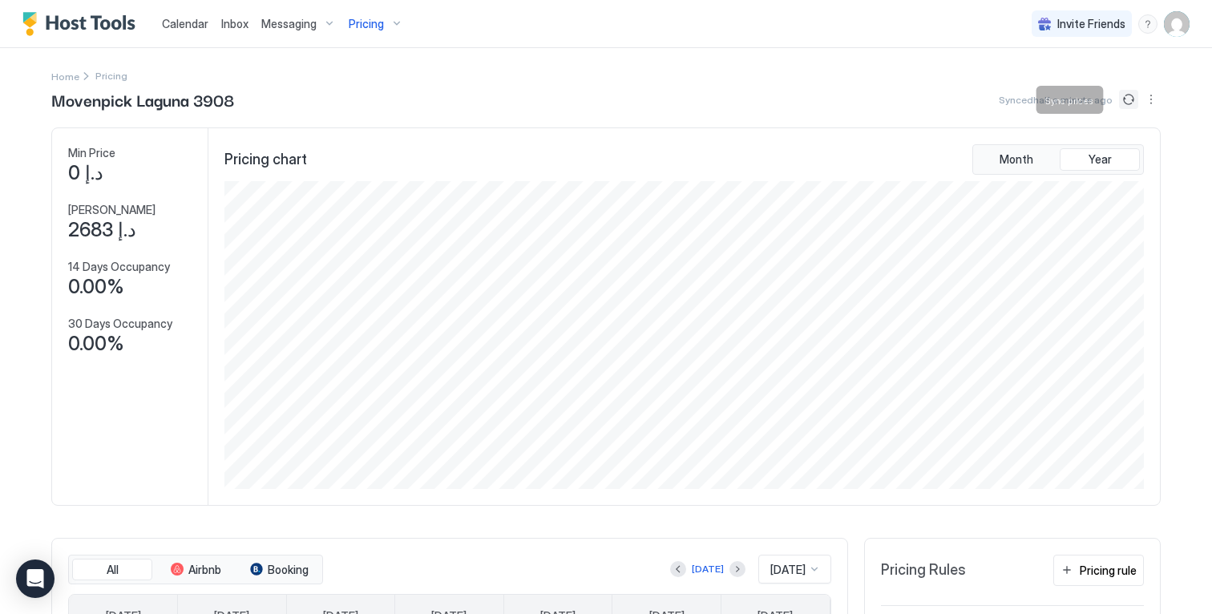
click at [1126, 101] on button "Sync prices" at bounding box center [1128, 99] width 19 height 19
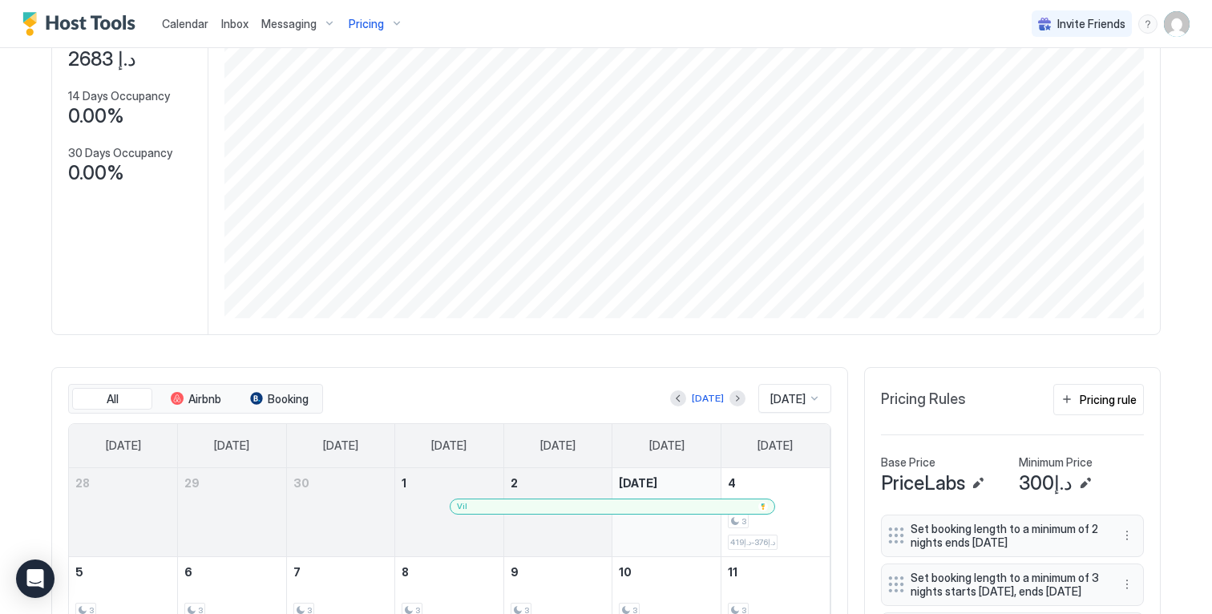
scroll to position [191, 0]
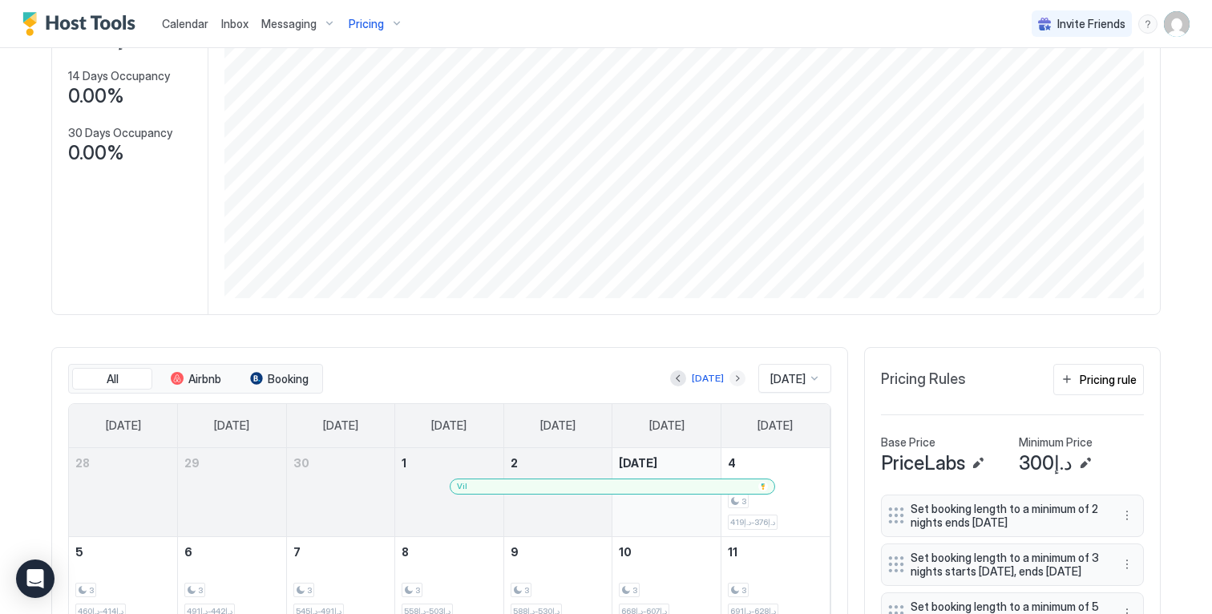
click at [729, 386] on button "Next month" at bounding box center [737, 378] width 16 height 16
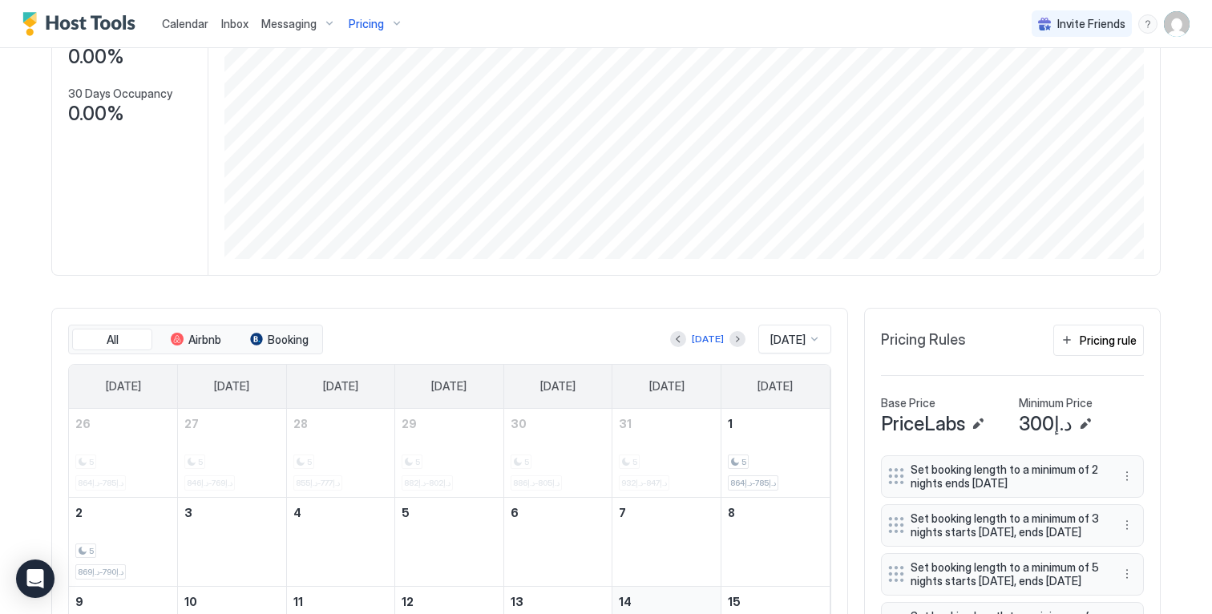
scroll to position [463, 0]
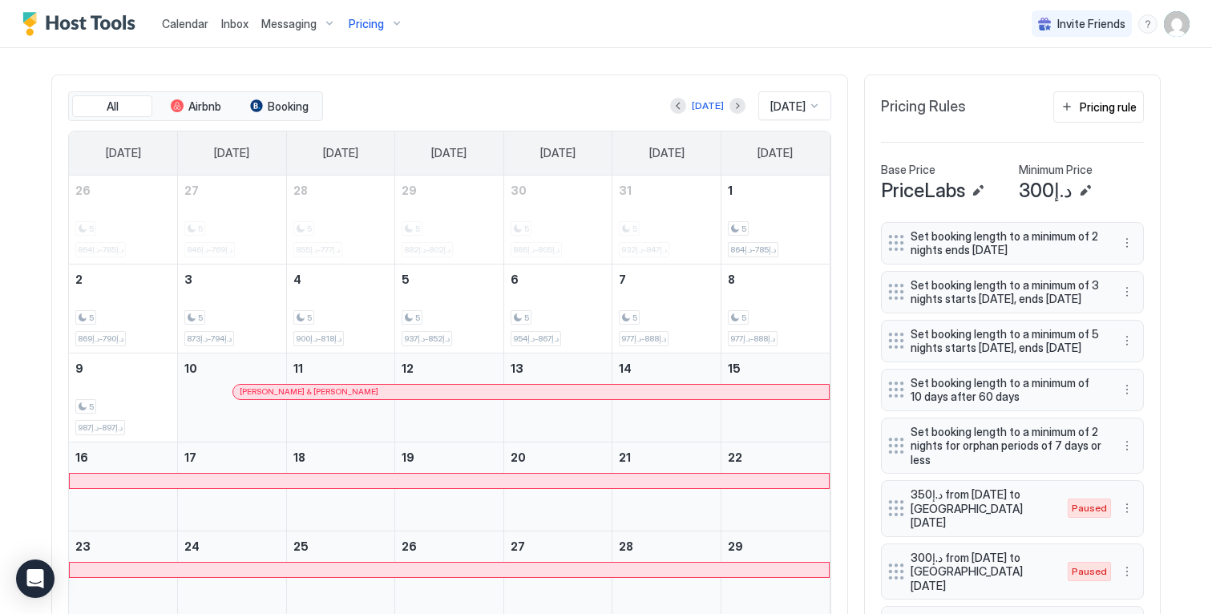
click at [567, 398] on div at bounding box center [572, 391] width 13 height 13
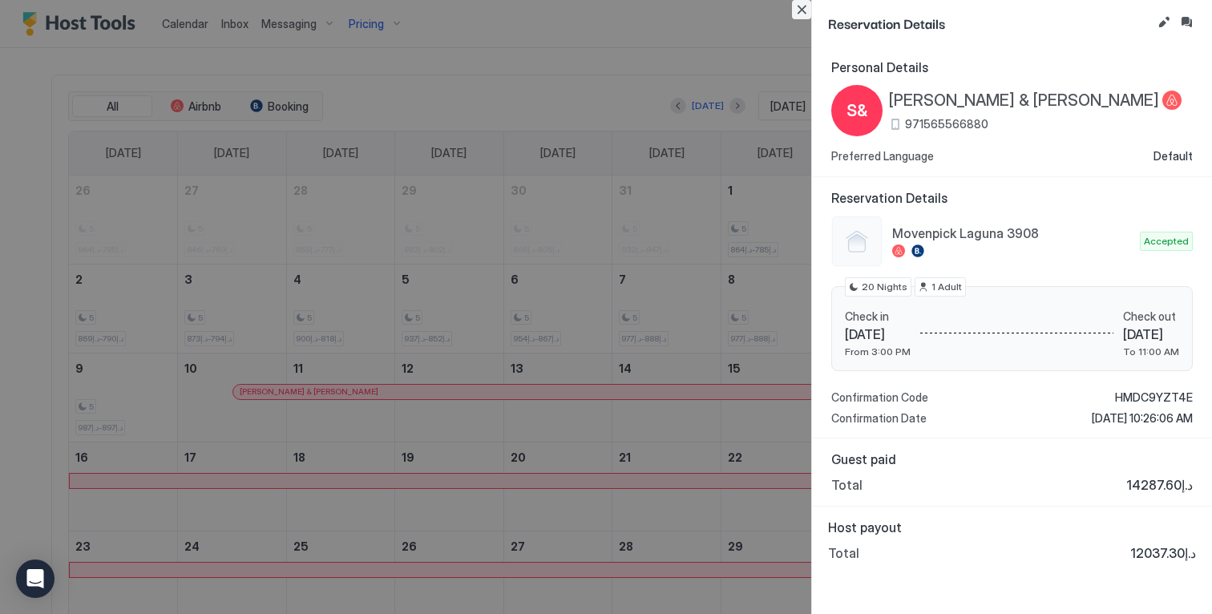
click at [803, 6] on button "Close" at bounding box center [801, 9] width 19 height 19
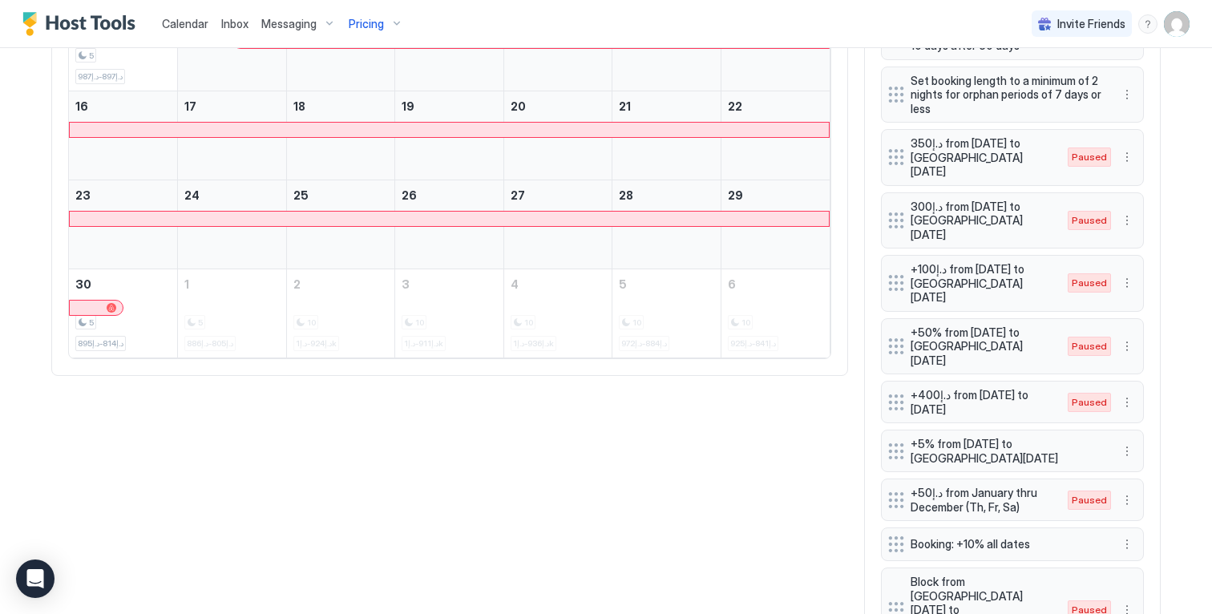
scroll to position [890, 0]
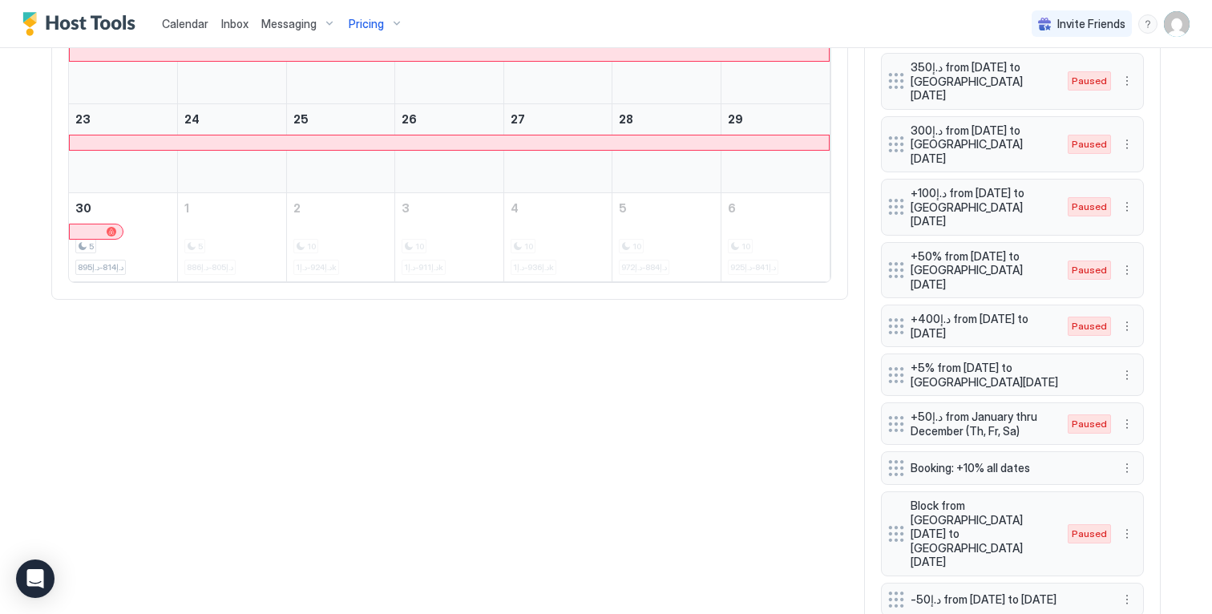
click at [738, 429] on div "All Airbnb Booking Today Nov 2025 Sunday Monday Tuesday Wednesday Thursday Frid…" at bounding box center [605, 140] width 1109 height 986
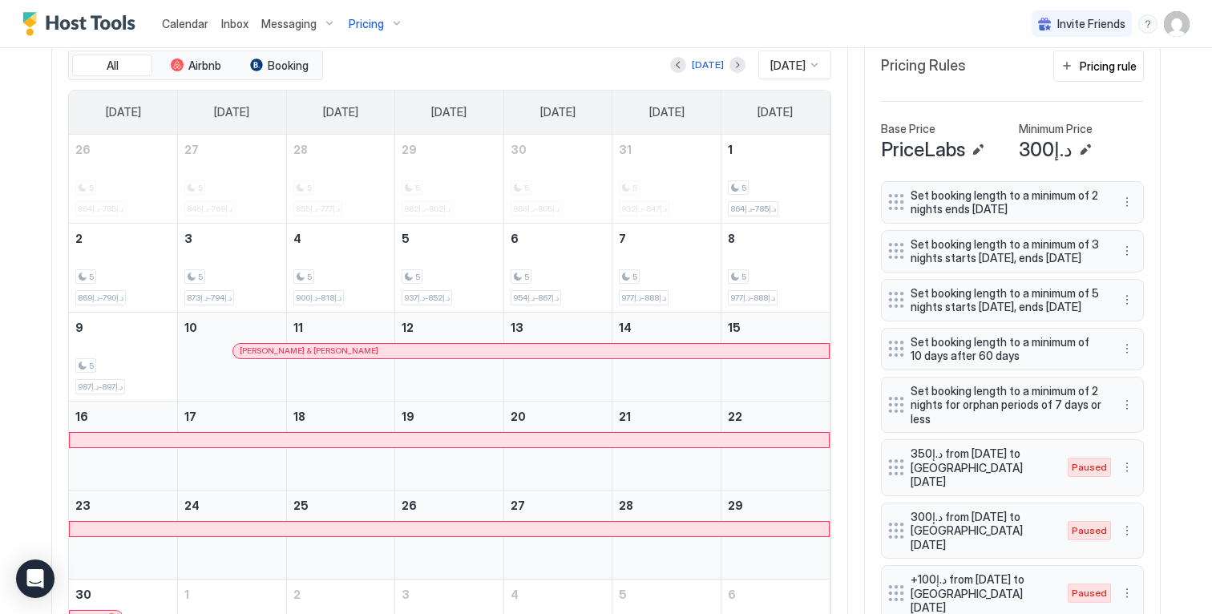
scroll to position [260, 0]
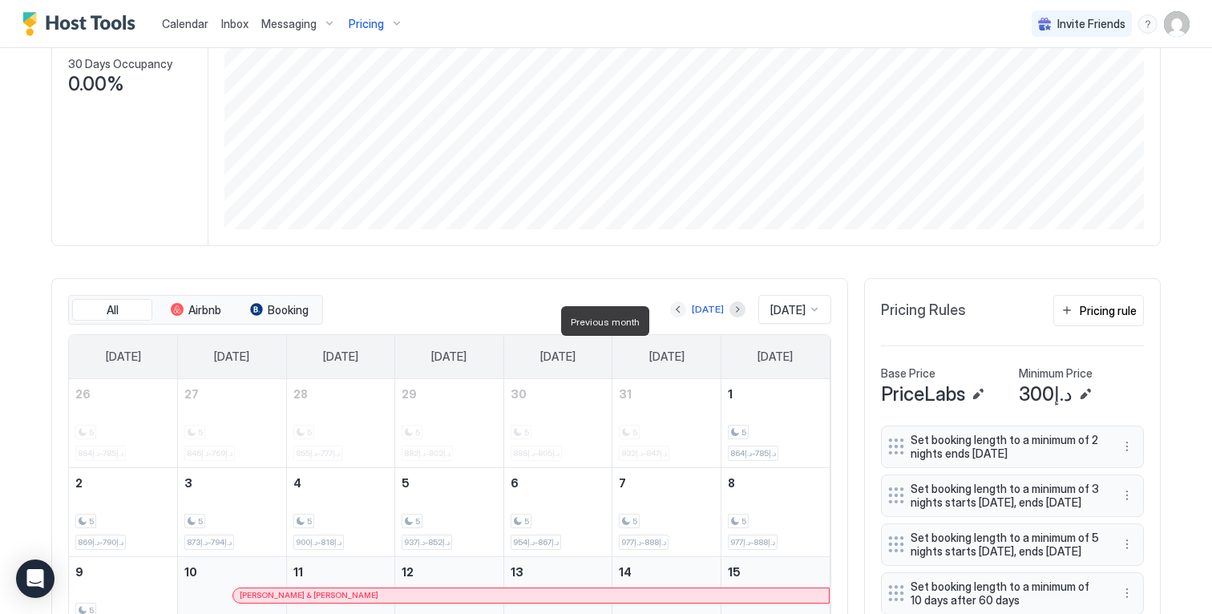
click at [670, 317] on button "Previous month" at bounding box center [678, 309] width 16 height 16
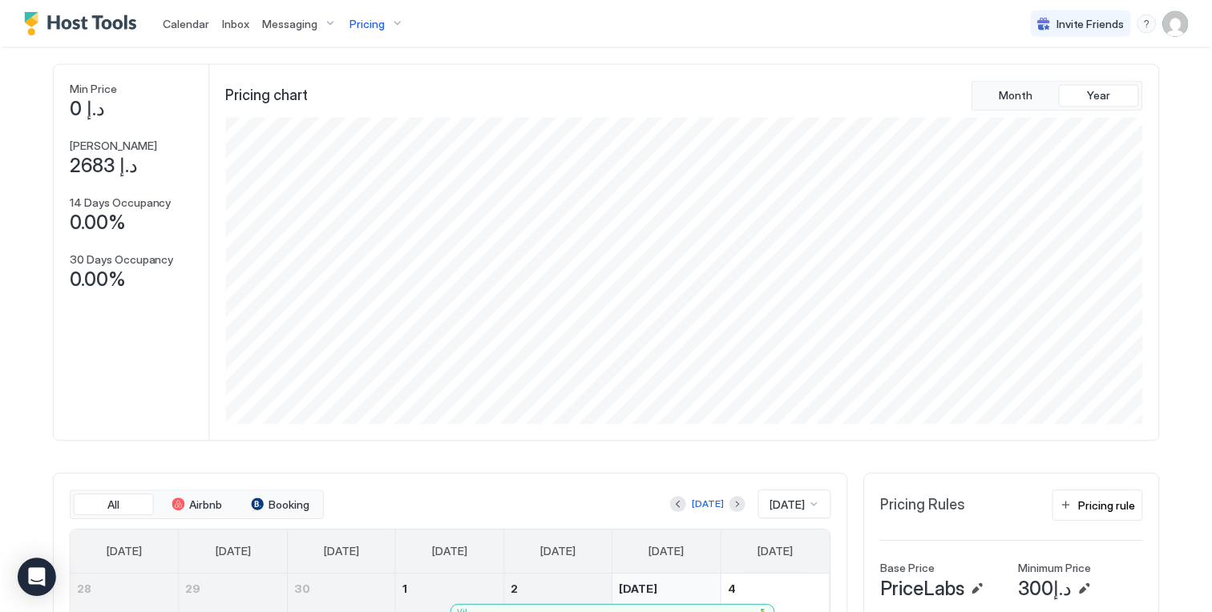
scroll to position [61, 0]
click at [380, 22] on span "Pricing" at bounding box center [366, 24] width 35 height 14
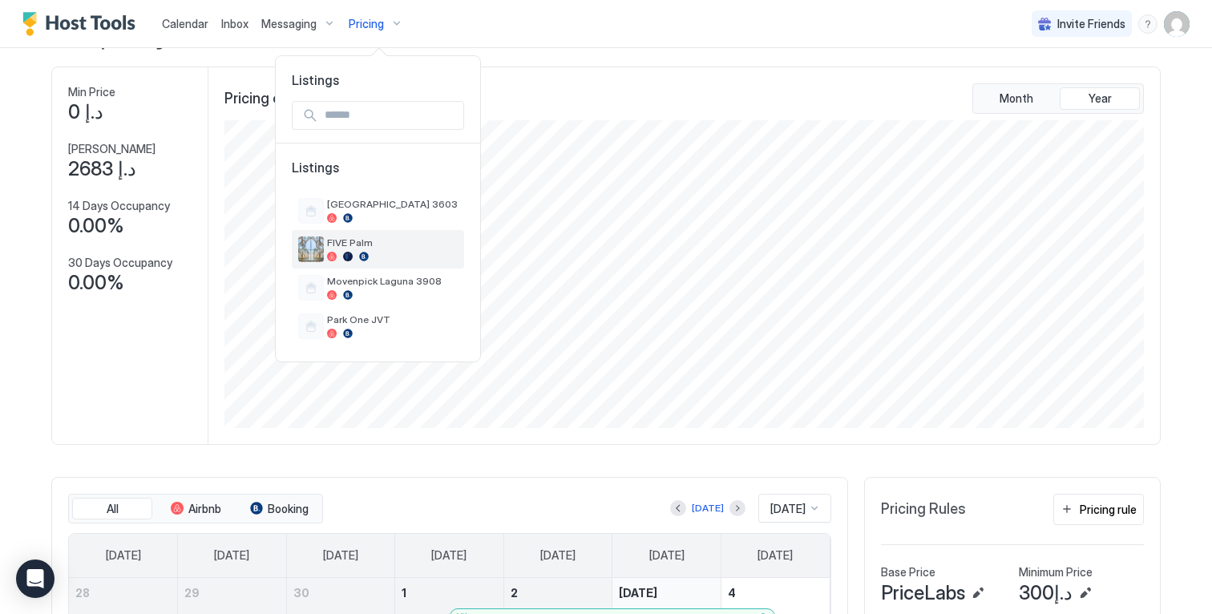
click at [366, 244] on span "FIVE Palm" at bounding box center [392, 242] width 131 height 12
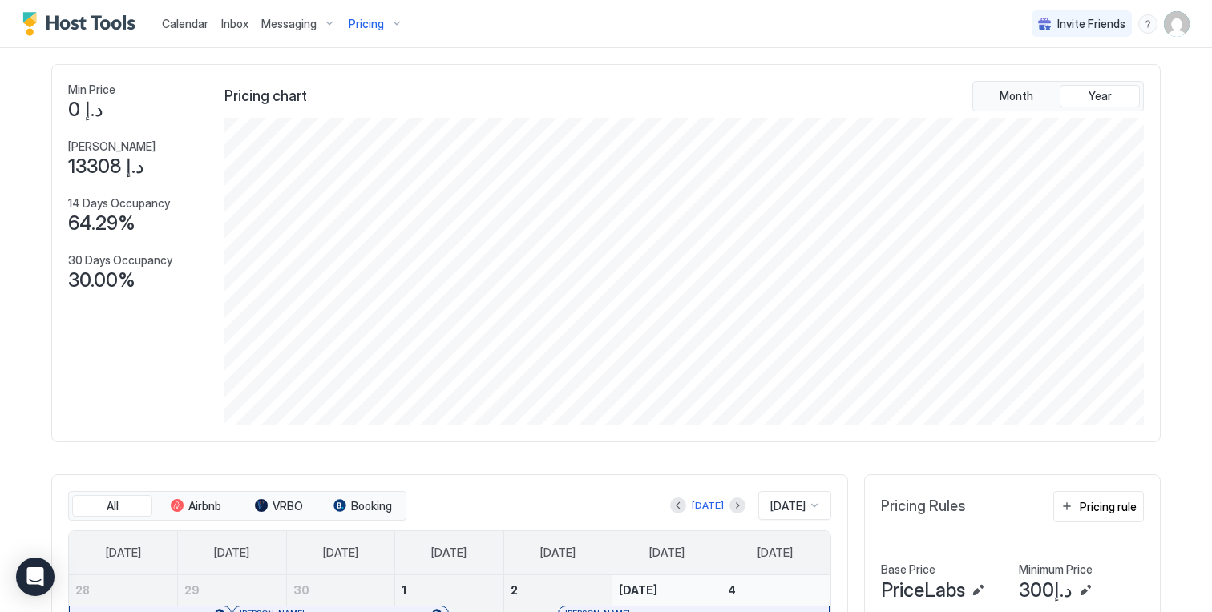
scroll to position [65, 0]
